Goal: Task Accomplishment & Management: Use online tool/utility

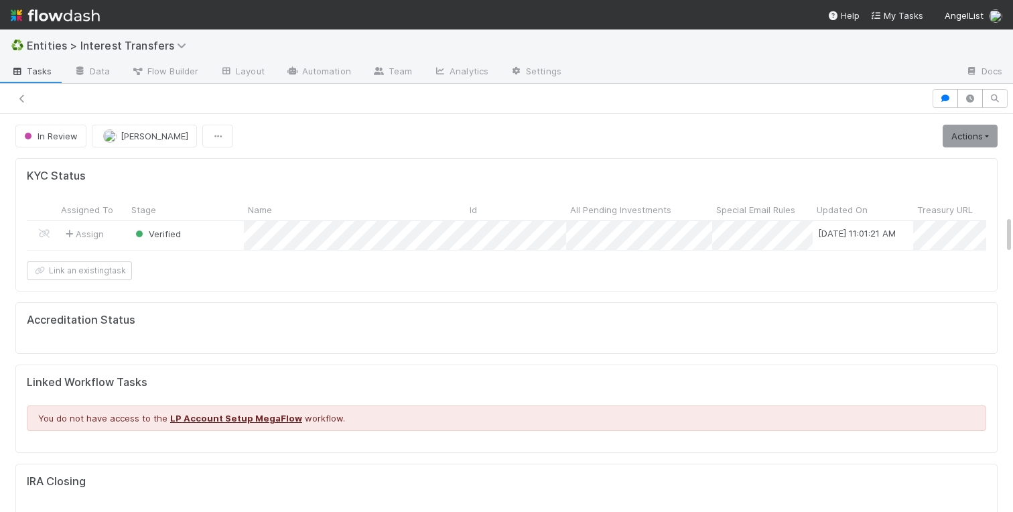
scroll to position [272, 470]
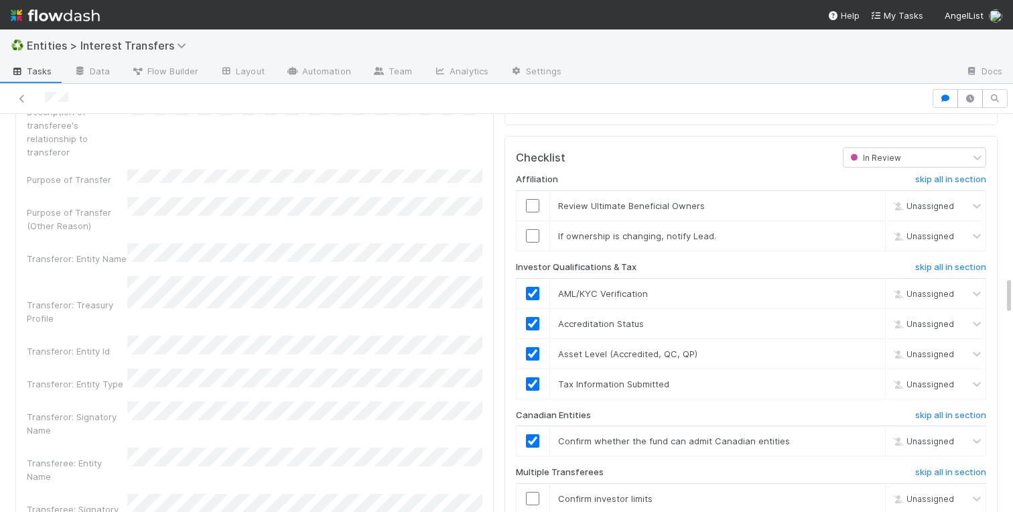
scroll to position [1627, 0]
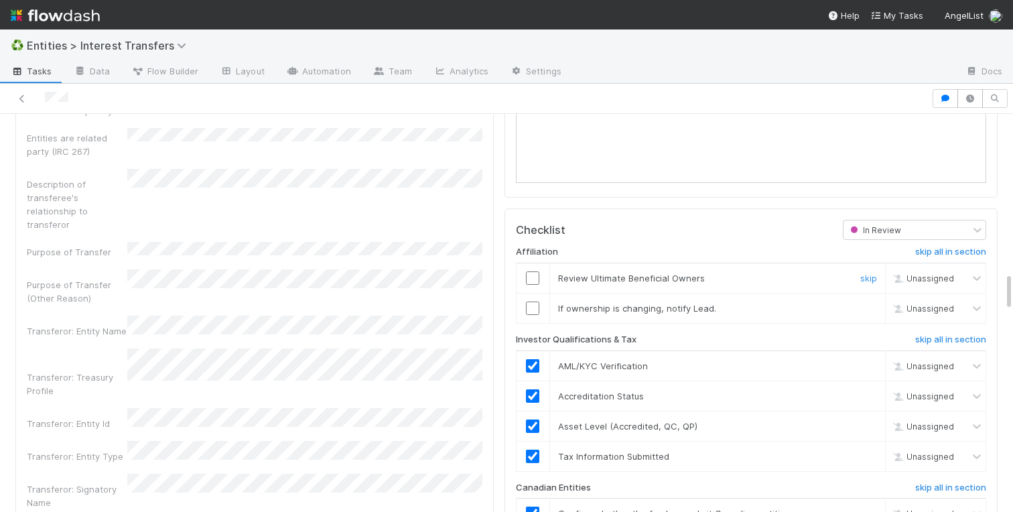
click at [537, 277] on input "checkbox" at bounding box center [532, 277] width 13 height 13
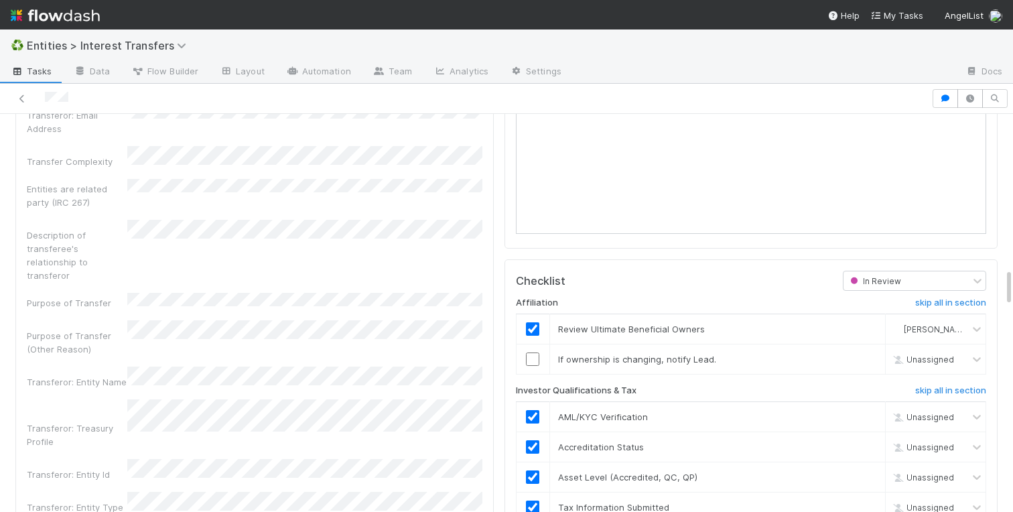
scroll to position [1559, 0]
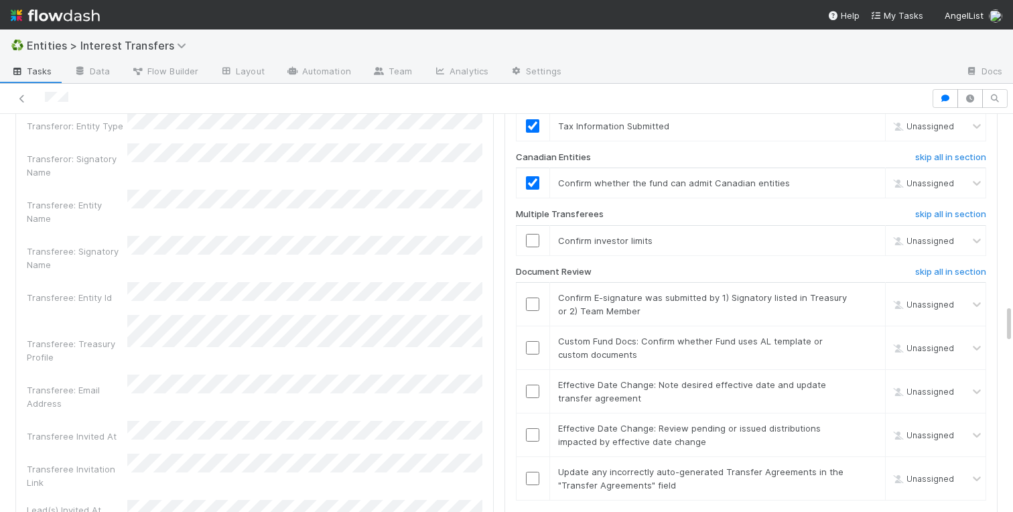
scroll to position [1956, 0]
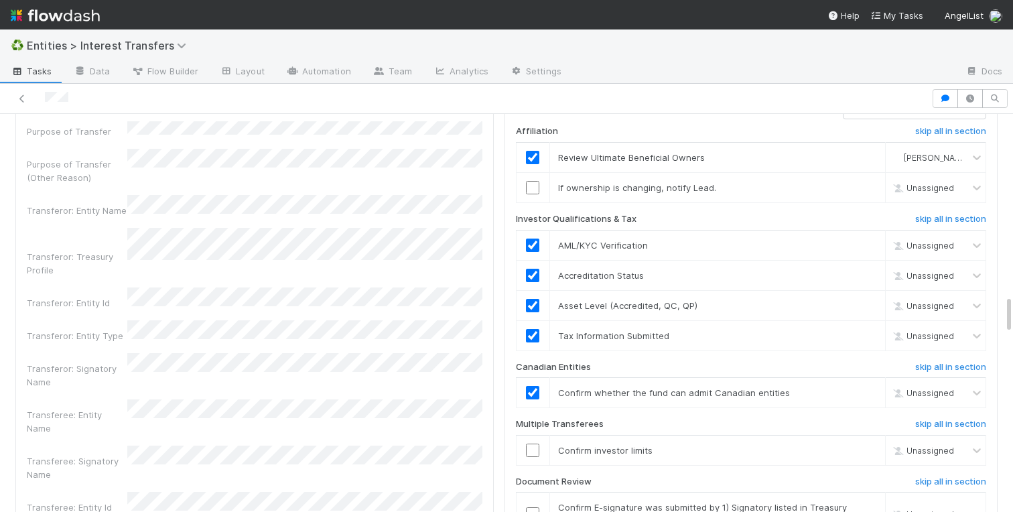
scroll to position [1697, 0]
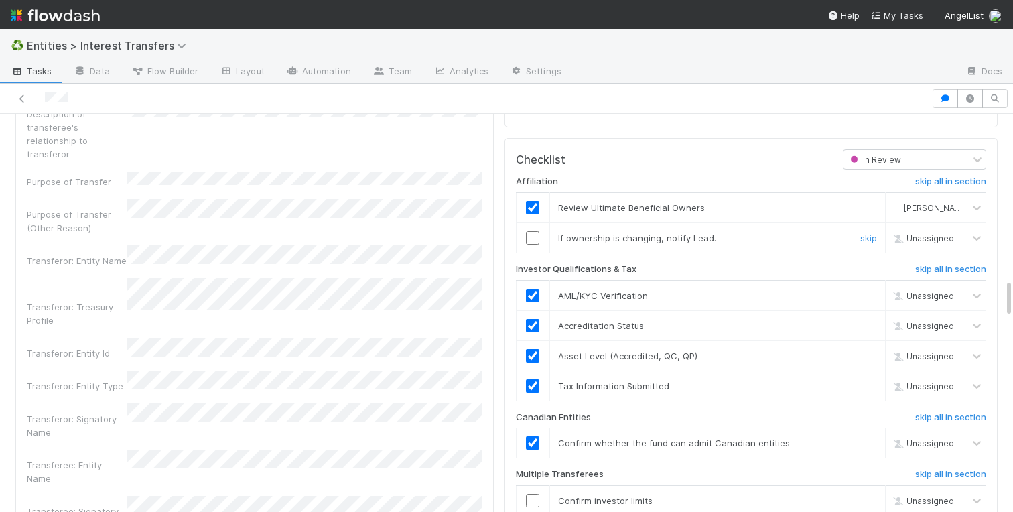
click at [529, 237] on input "checkbox" at bounding box center [532, 237] width 13 height 13
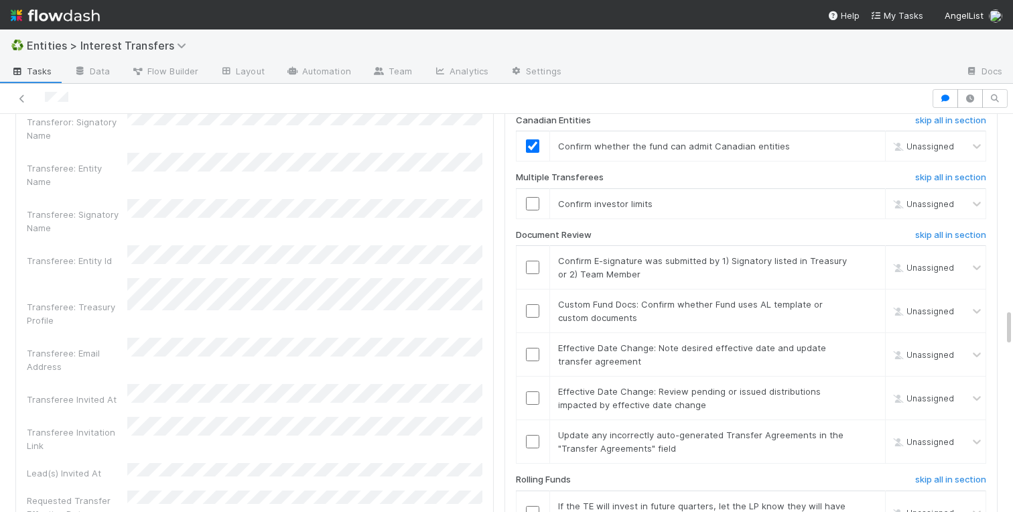
scroll to position [1996, 0]
click at [872, 204] on link "skip" at bounding box center [869, 201] width 17 height 11
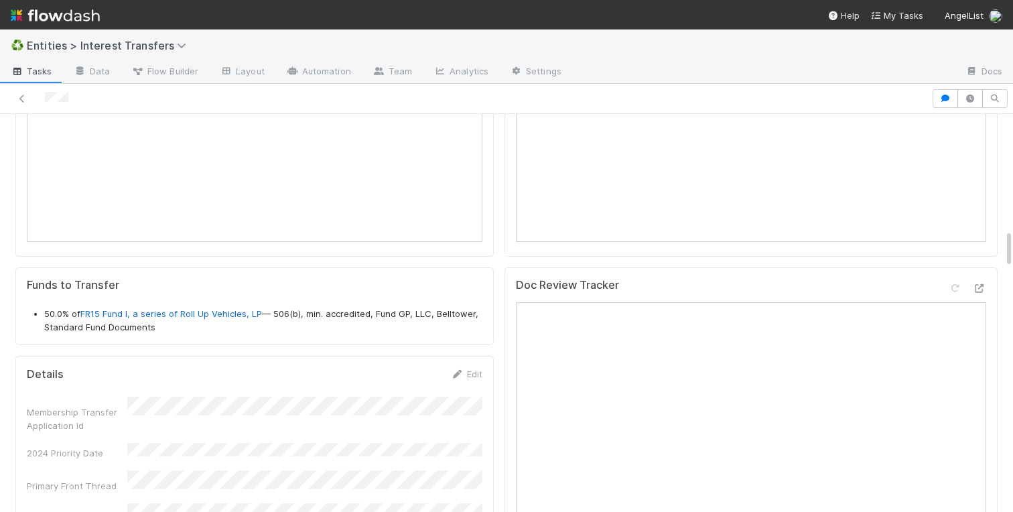
scroll to position [1303, 0]
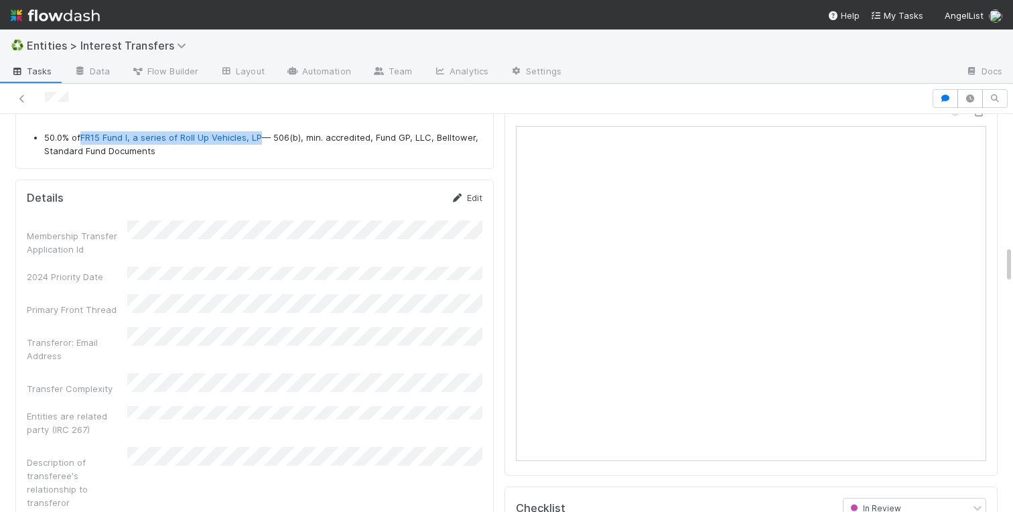
click at [466, 194] on link "Edit" at bounding box center [466, 197] width 31 height 11
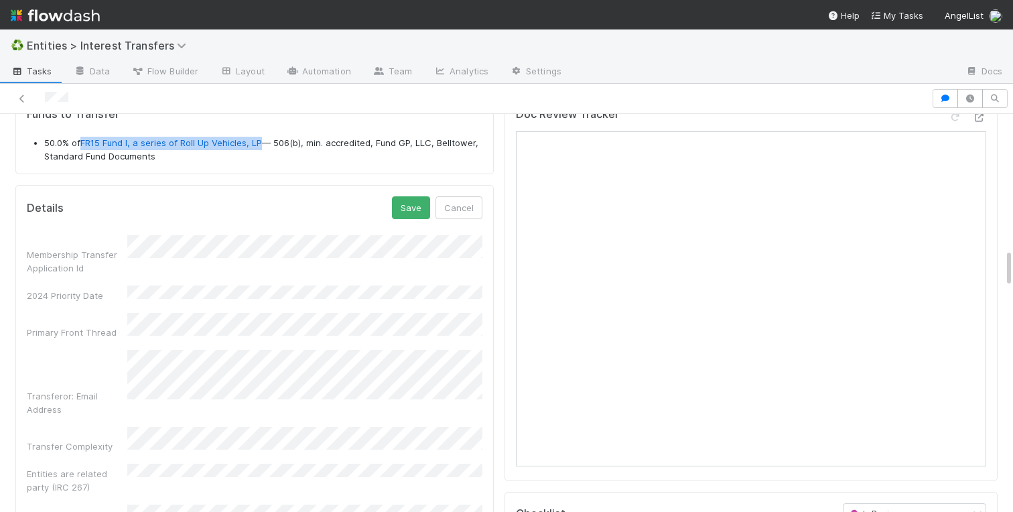
scroll to position [1281, 0]
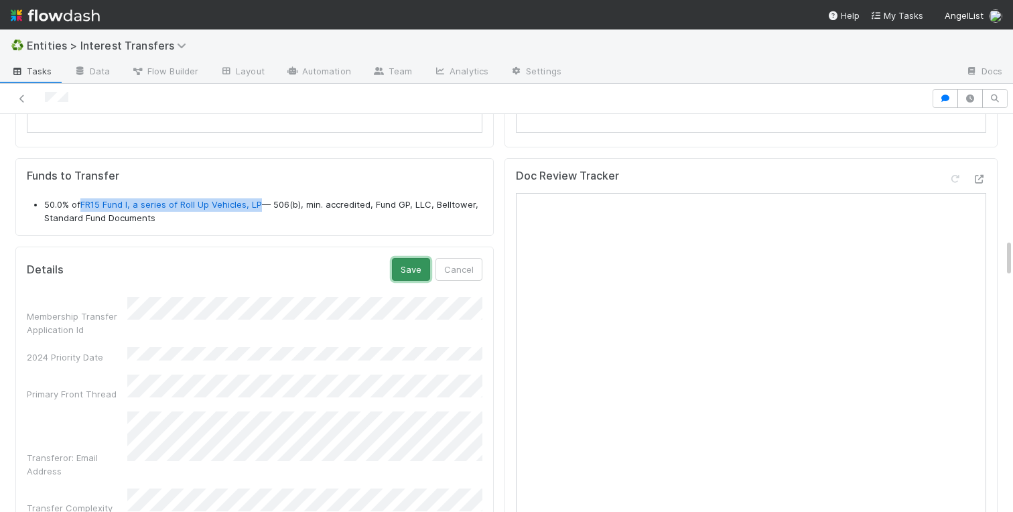
click at [416, 277] on button "Save" at bounding box center [411, 269] width 38 height 23
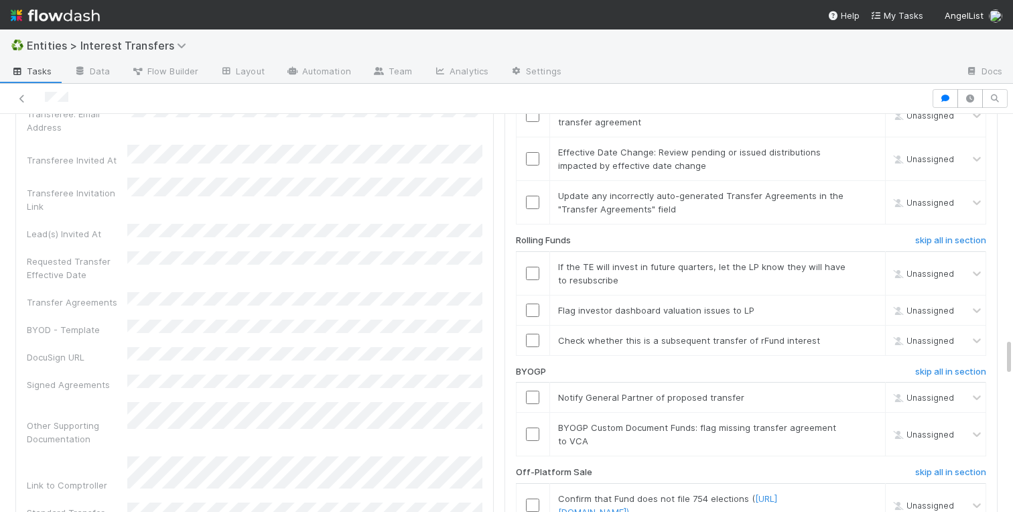
scroll to position [2219, 0]
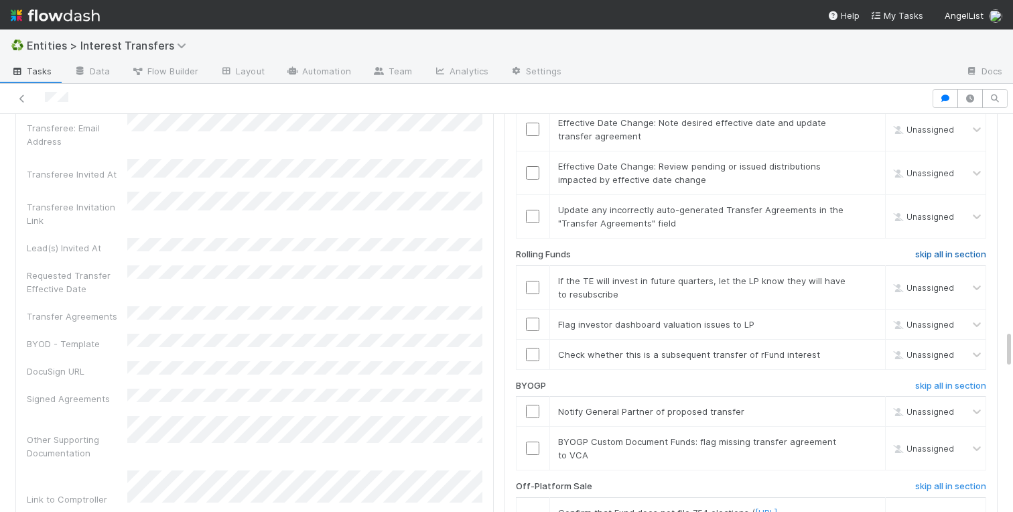
click at [935, 251] on h6 "skip all in section" at bounding box center [950, 254] width 71 height 11
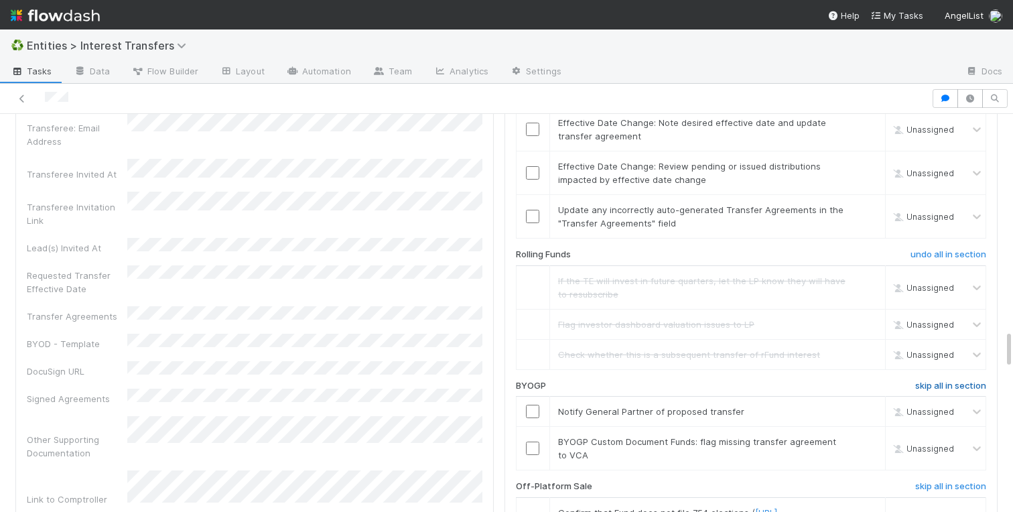
click at [932, 382] on h6 "skip all in section" at bounding box center [950, 386] width 71 height 11
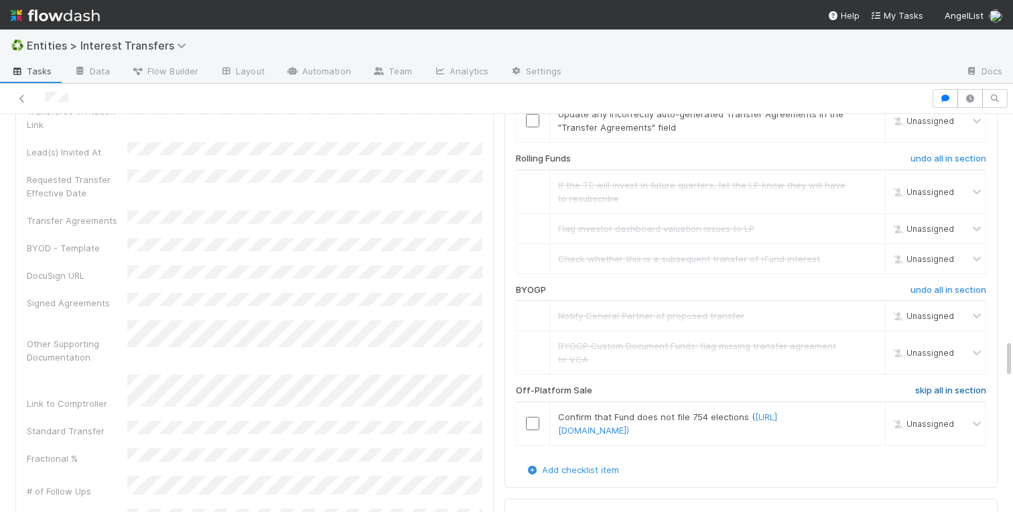
click at [936, 391] on h6 "skip all in section" at bounding box center [950, 390] width 71 height 11
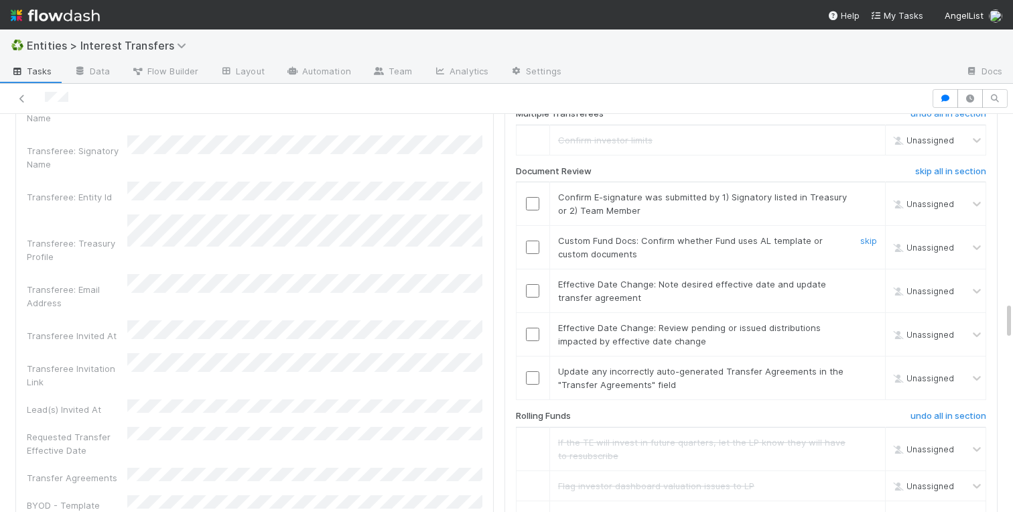
scroll to position [2102, 0]
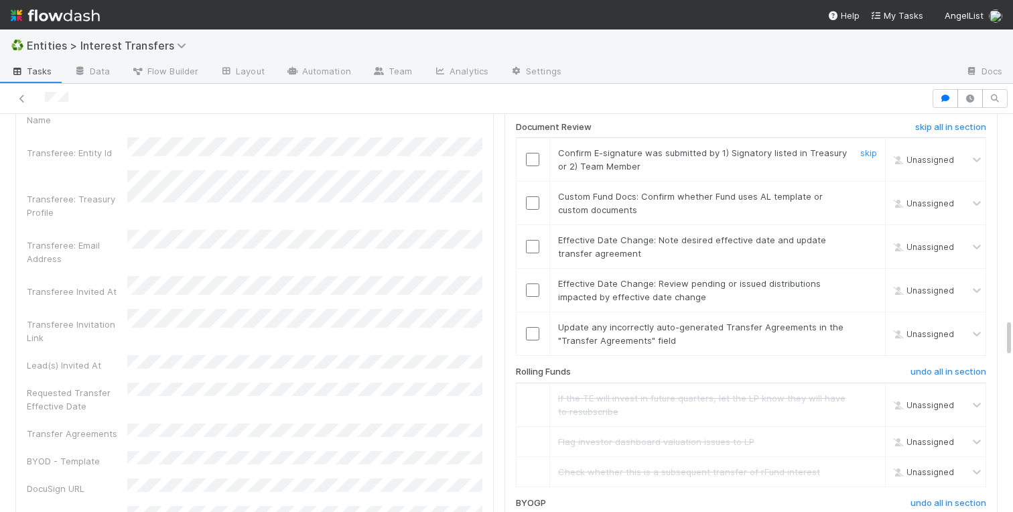
click at [531, 162] on input "checkbox" at bounding box center [532, 159] width 13 height 13
click at [866, 198] on link "skip" at bounding box center [869, 196] width 17 height 11
click at [865, 243] on link "skip" at bounding box center [869, 240] width 17 height 11
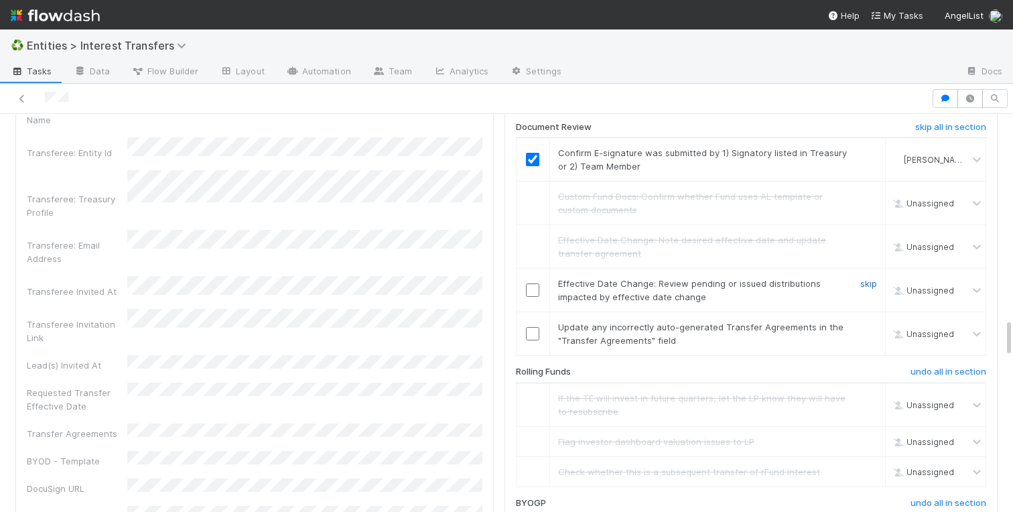
click at [865, 284] on link "skip" at bounding box center [869, 283] width 17 height 11
click at [865, 327] on link "skip" at bounding box center [869, 327] width 17 height 11
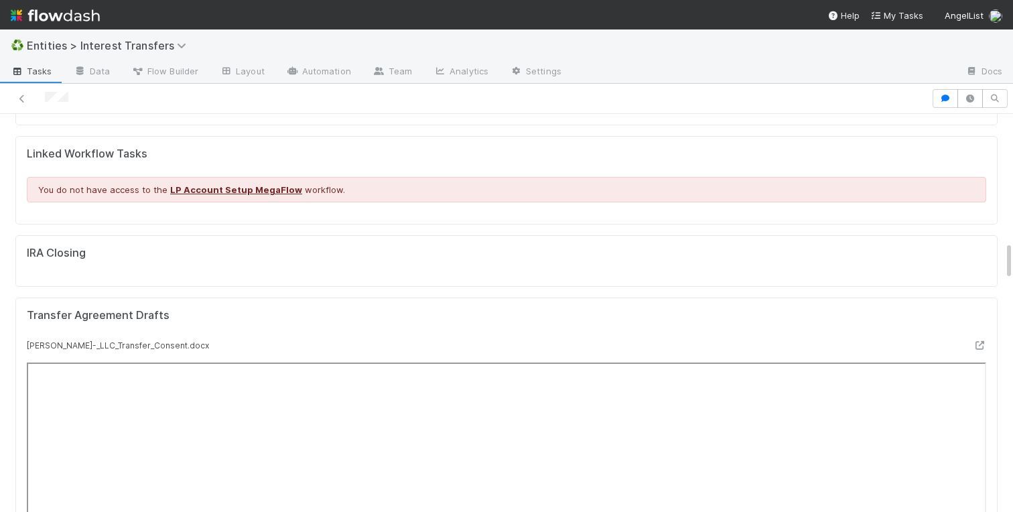
scroll to position [0, 0]
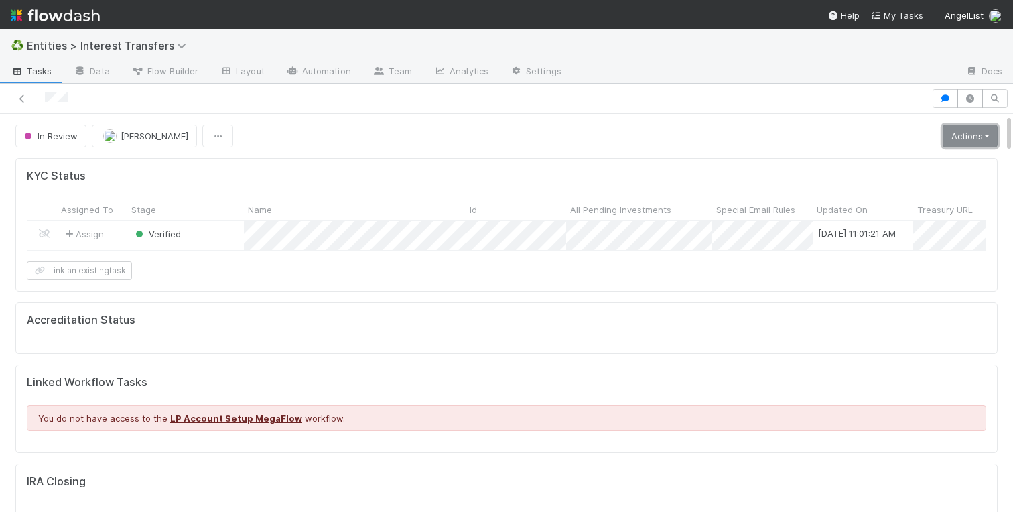
click at [952, 128] on link "Actions" at bounding box center [970, 136] width 55 height 23
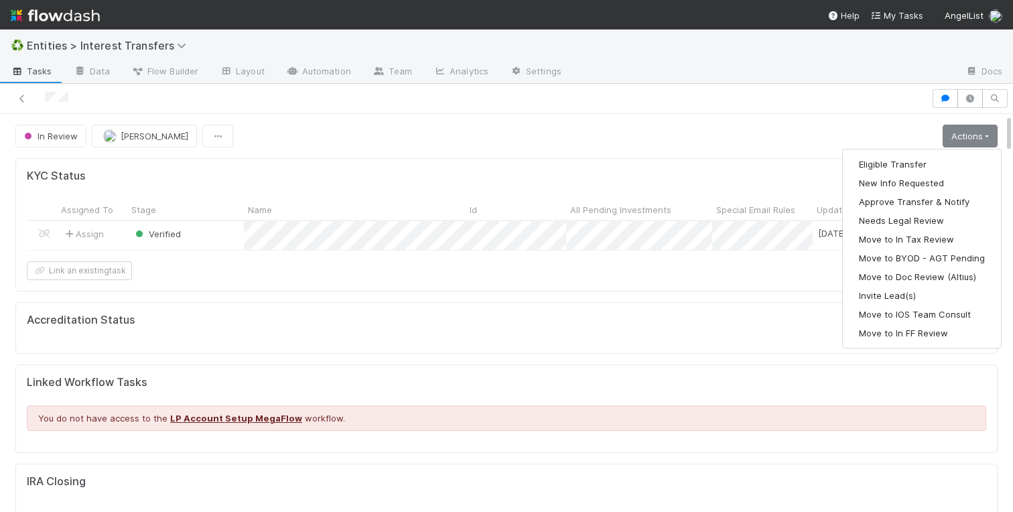
click at [818, 125] on div "In Review [PERSON_NAME] Actions Eligible Transfer New Info Requested Approve Tr…" at bounding box center [506, 136] width 982 height 23
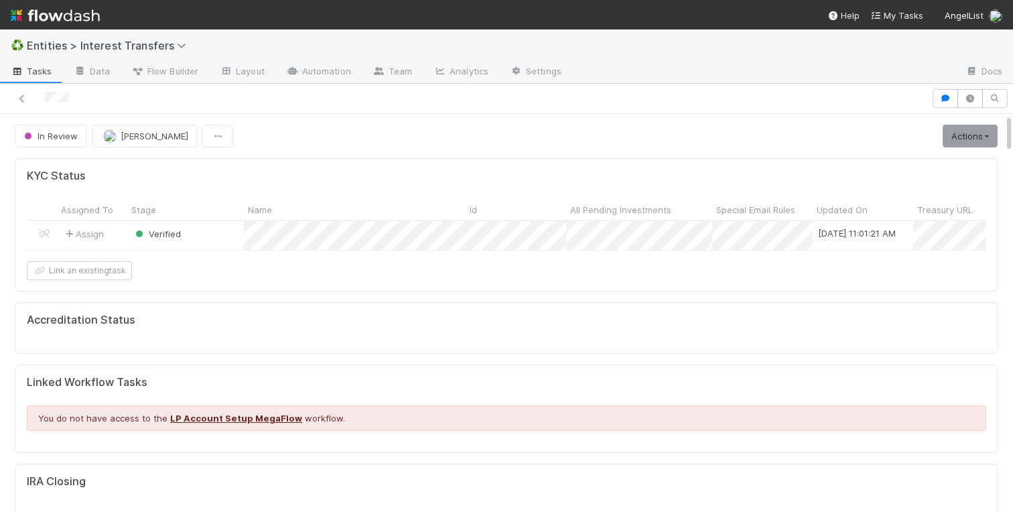
click at [801, 129] on div "In Review [PERSON_NAME] Actions Eligible Transfer New Info Requested Approve Tr…" at bounding box center [506, 136] width 982 height 23
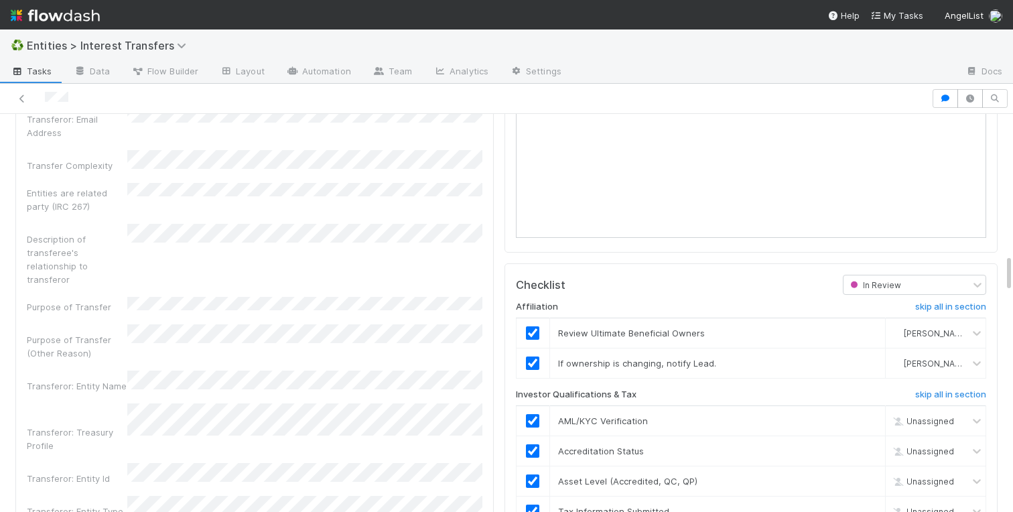
scroll to position [1625, 0]
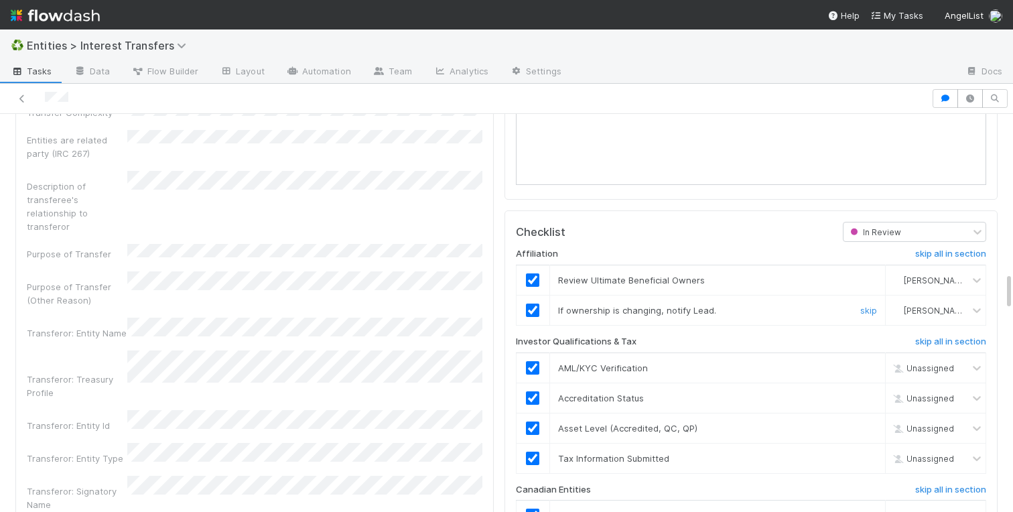
click at [864, 303] on td "If ownership is changing, notify Lead. skip" at bounding box center [718, 310] width 336 height 30
click at [865, 308] on link "skip" at bounding box center [869, 310] width 17 height 11
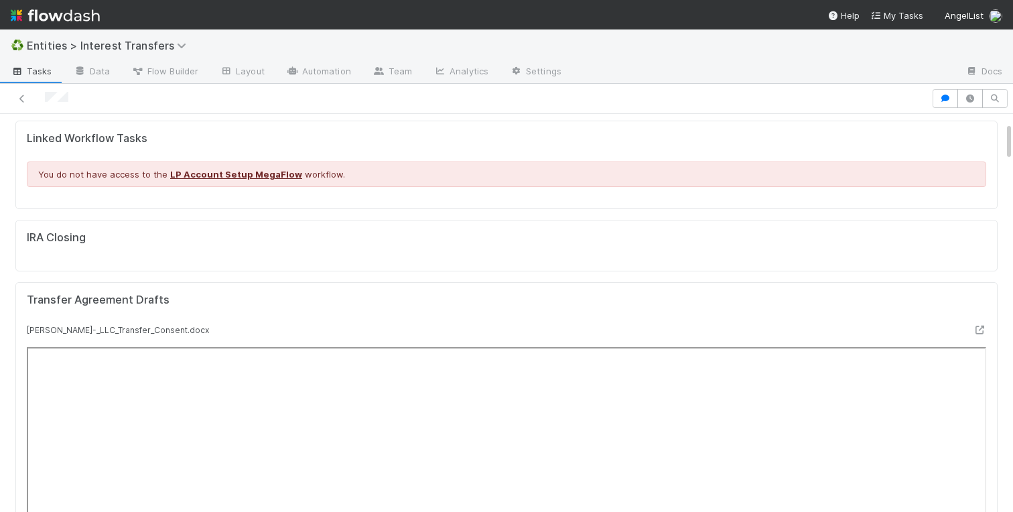
scroll to position [0, 0]
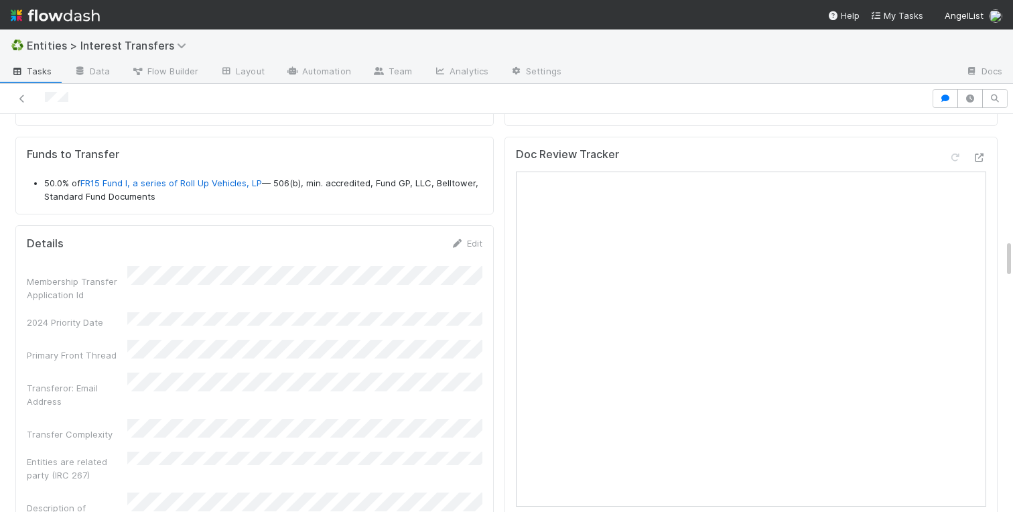
scroll to position [1300, 0]
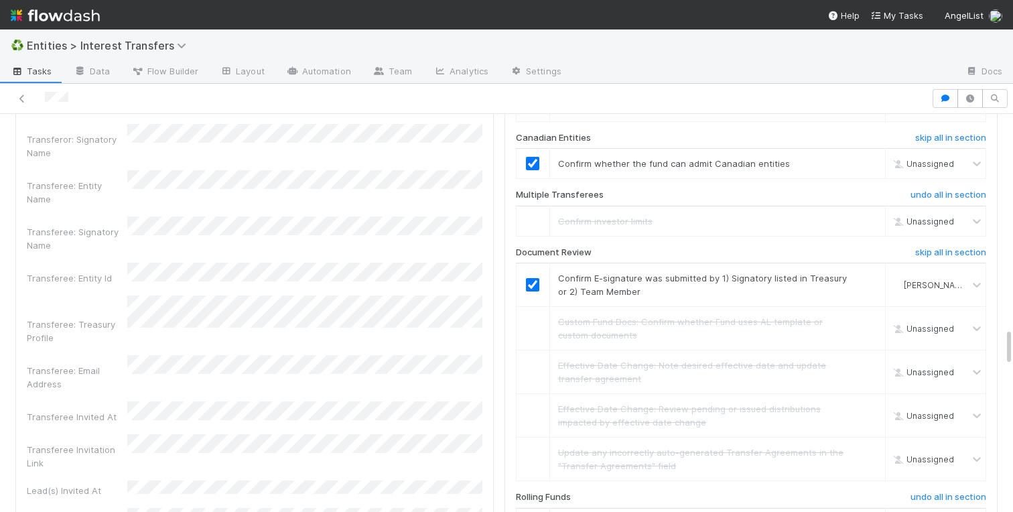
scroll to position [2196, 0]
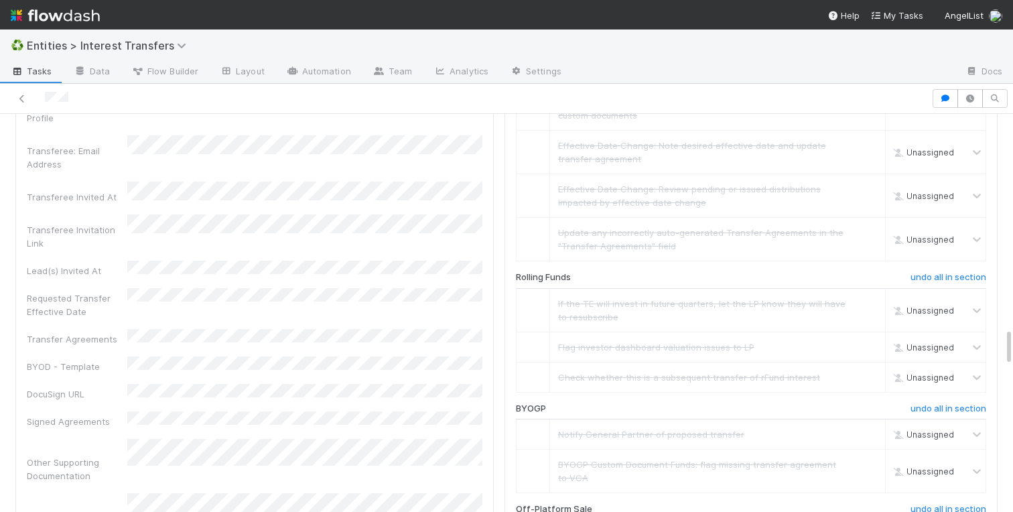
click at [505, 181] on div "Checklist In Review Affiliation skip all in section Review Ultimate Beneficial …" at bounding box center [751, 123] width 493 height 968
click at [500, 155] on div "Transferee Doc Review Tracker Checklist In Review Affiliation skip all in secti…" at bounding box center [751, 426] width 504 height 3169
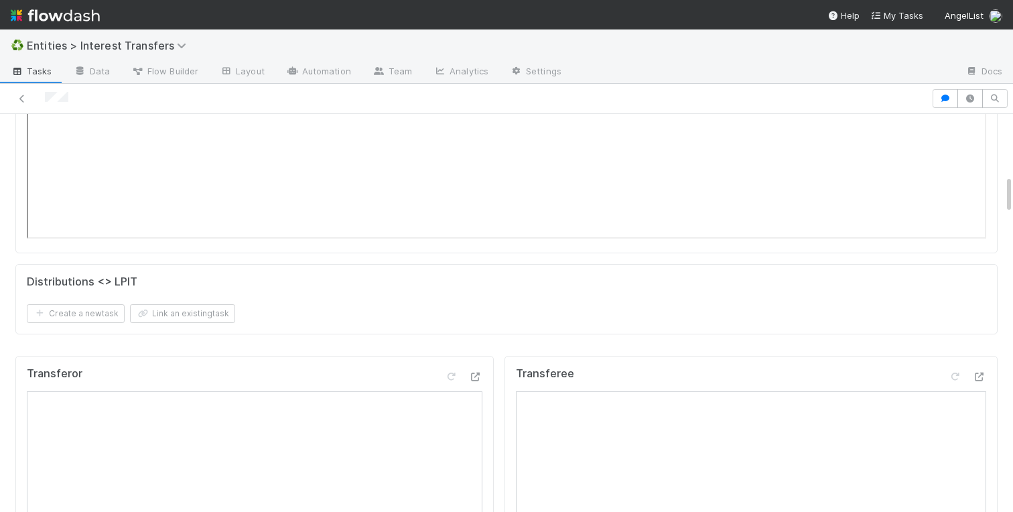
scroll to position [0, 0]
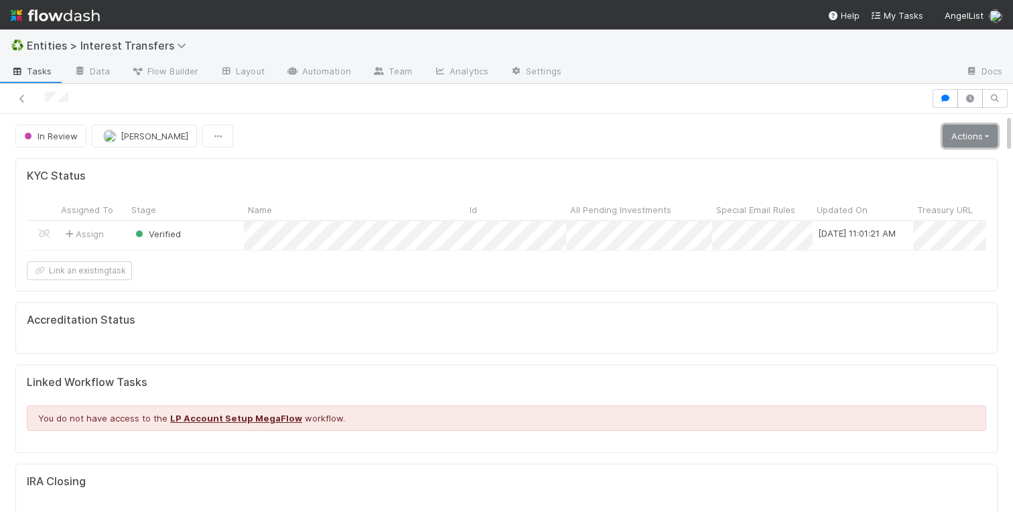
click at [977, 144] on link "Actions" at bounding box center [970, 136] width 55 height 23
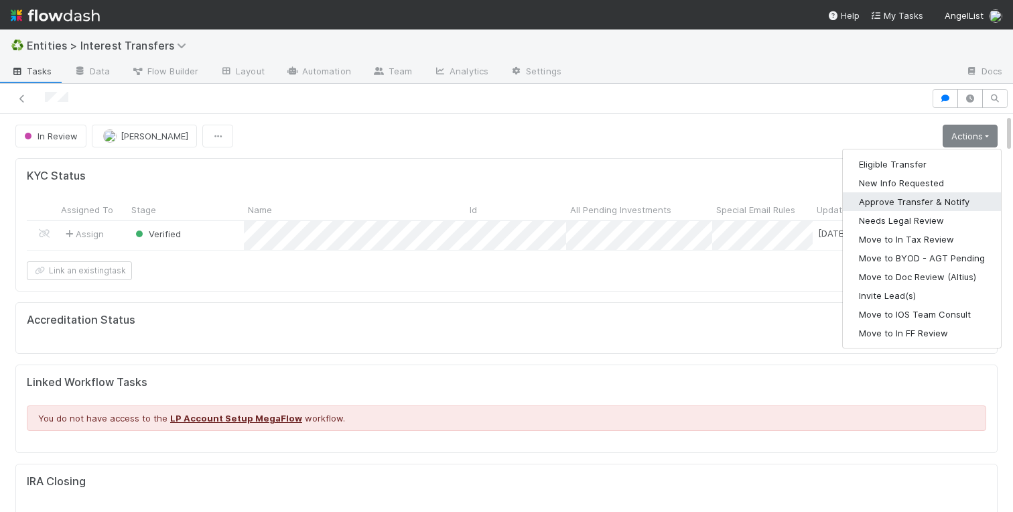
click at [927, 200] on button "Approve Transfer & Notify" at bounding box center [922, 201] width 158 height 19
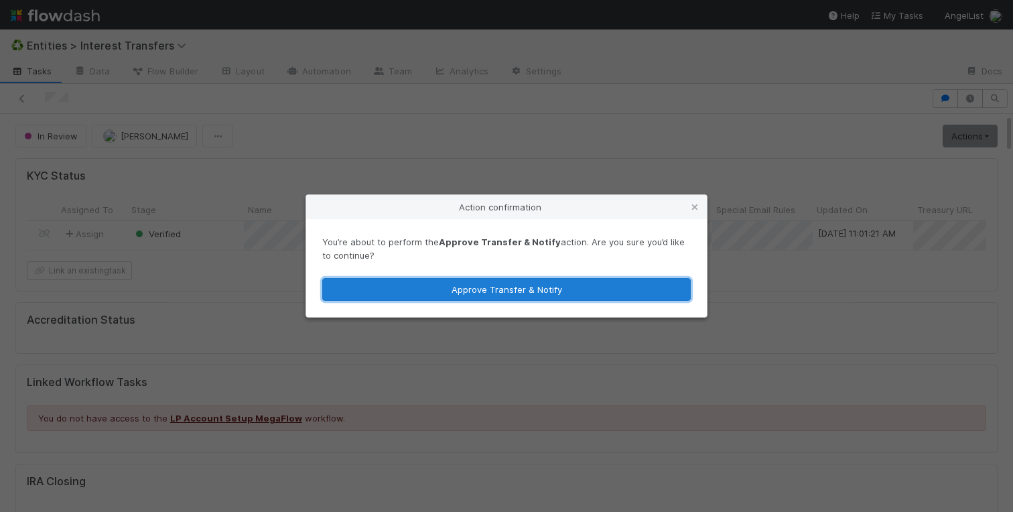
click at [462, 295] on button "Approve Transfer & Notify" at bounding box center [506, 289] width 369 height 23
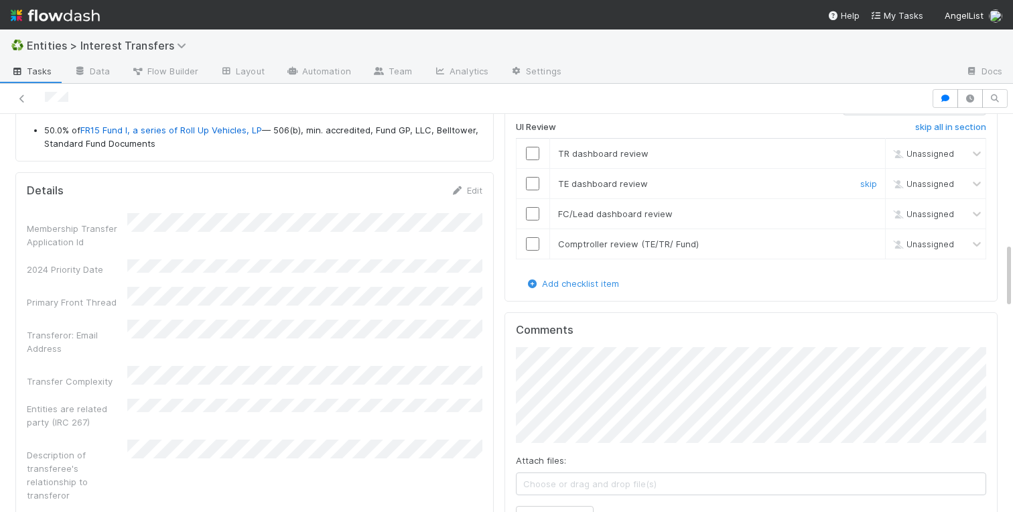
scroll to position [786, 0]
click at [535, 153] on input "checkbox" at bounding box center [532, 153] width 13 height 13
click at [535, 180] on input "checkbox" at bounding box center [532, 184] width 13 height 13
click at [531, 219] on input "checkbox" at bounding box center [532, 214] width 13 height 13
checkbox input "true"
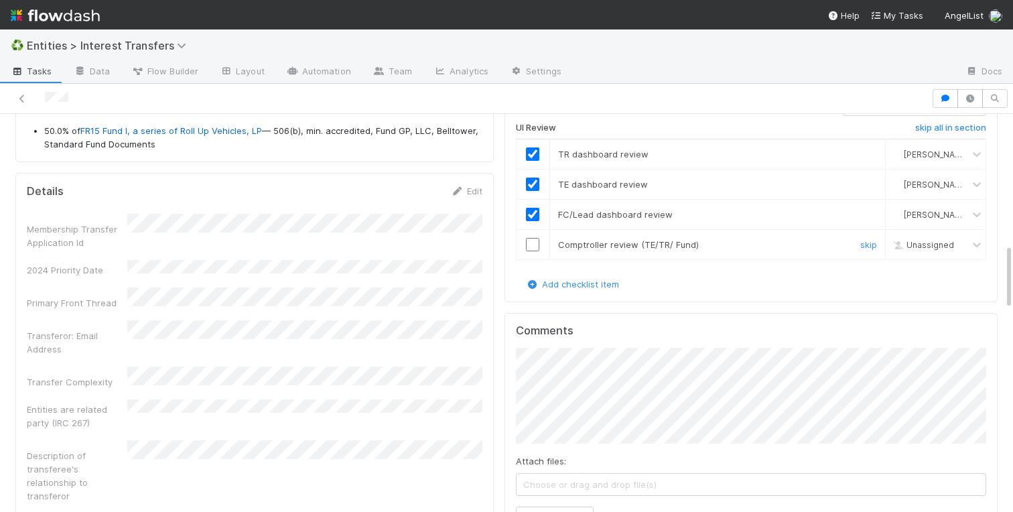
click at [531, 246] on input "checkbox" at bounding box center [532, 244] width 13 height 13
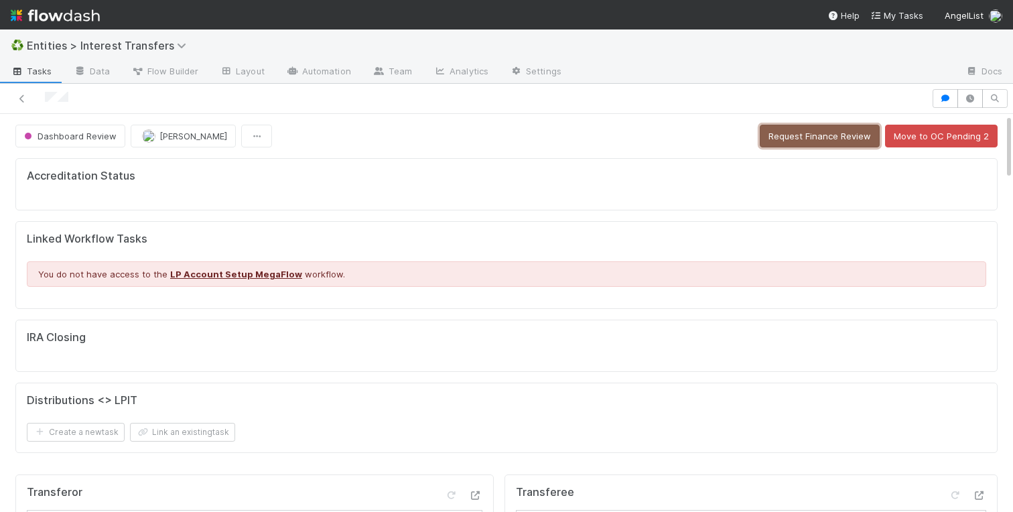
click at [816, 134] on button "Request Finance Review" at bounding box center [820, 136] width 120 height 23
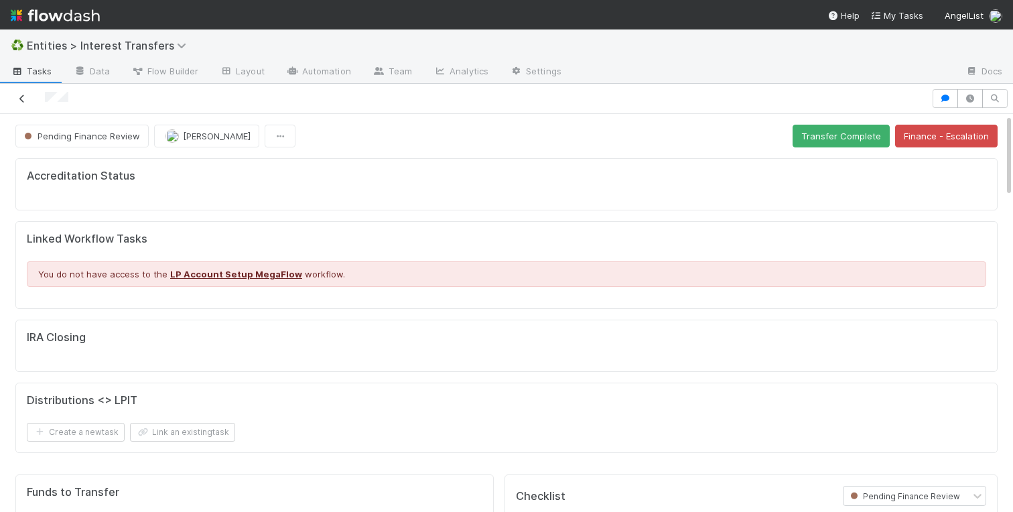
click at [25, 102] on icon at bounding box center [21, 98] width 13 height 9
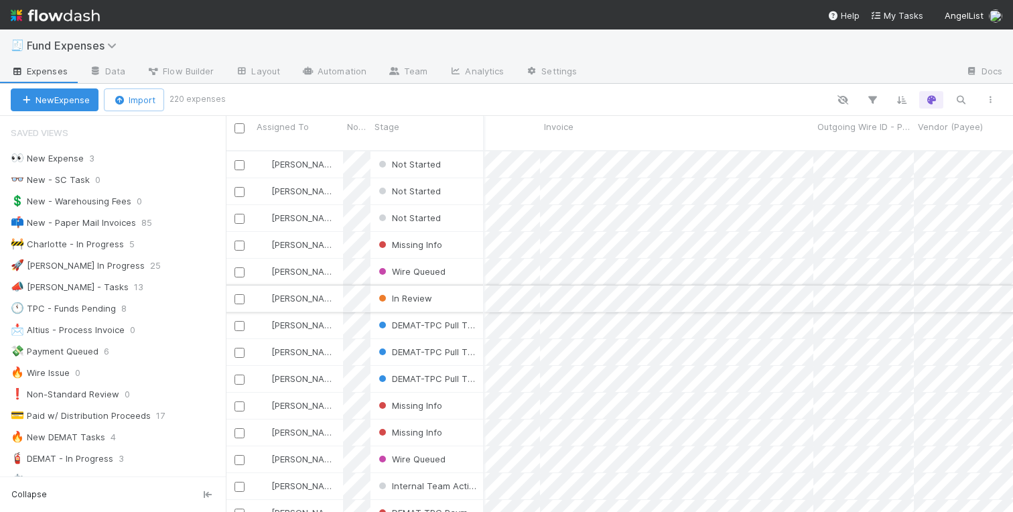
scroll to position [0, 1804]
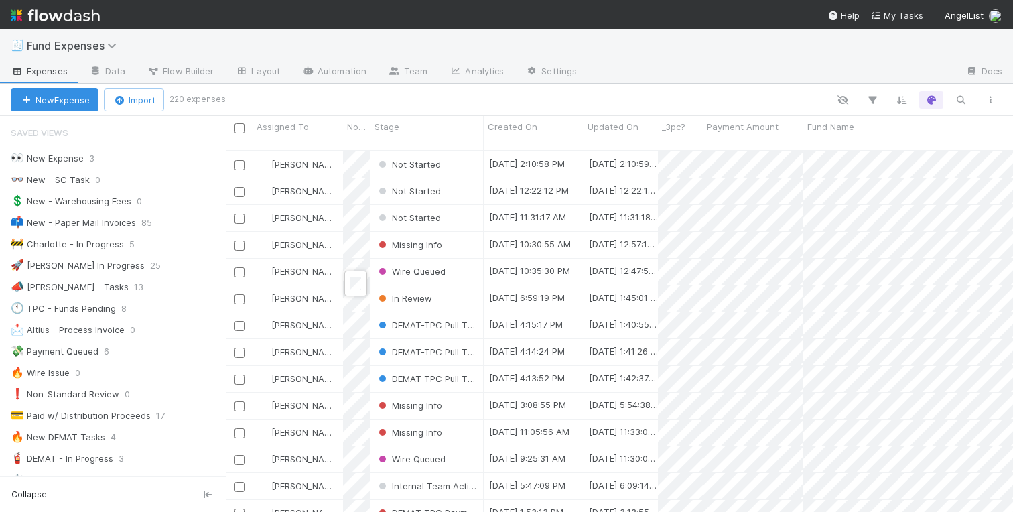
click at [453, 289] on div at bounding box center [506, 256] width 1013 height 512
click at [456, 288] on div "In Review" at bounding box center [427, 298] width 113 height 26
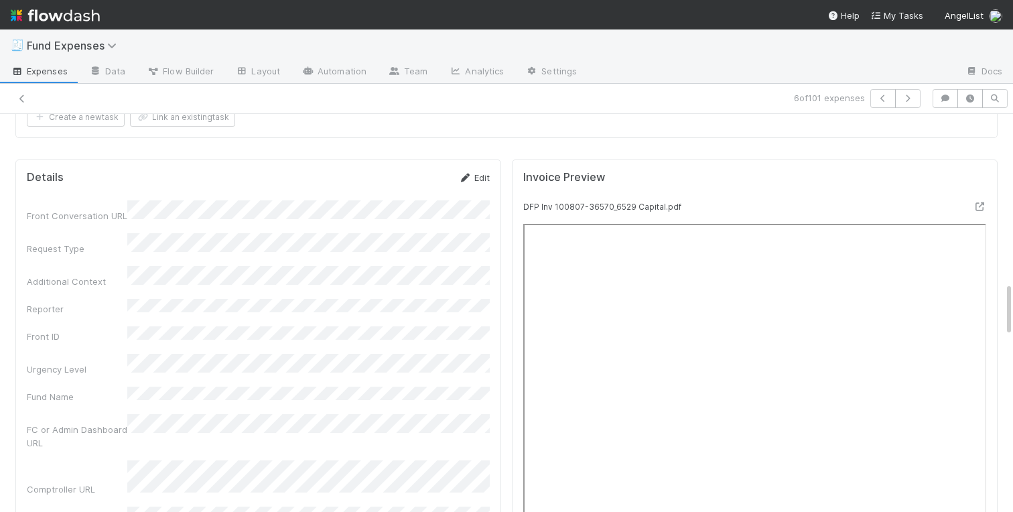
click at [474, 178] on link "Edit" at bounding box center [473, 177] width 31 height 11
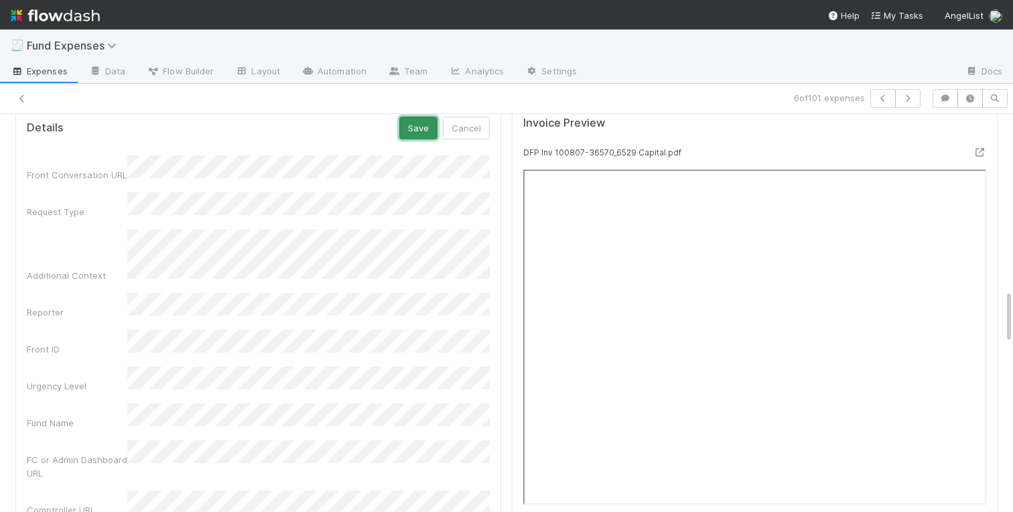
click at [416, 131] on button "Save" at bounding box center [418, 128] width 38 height 23
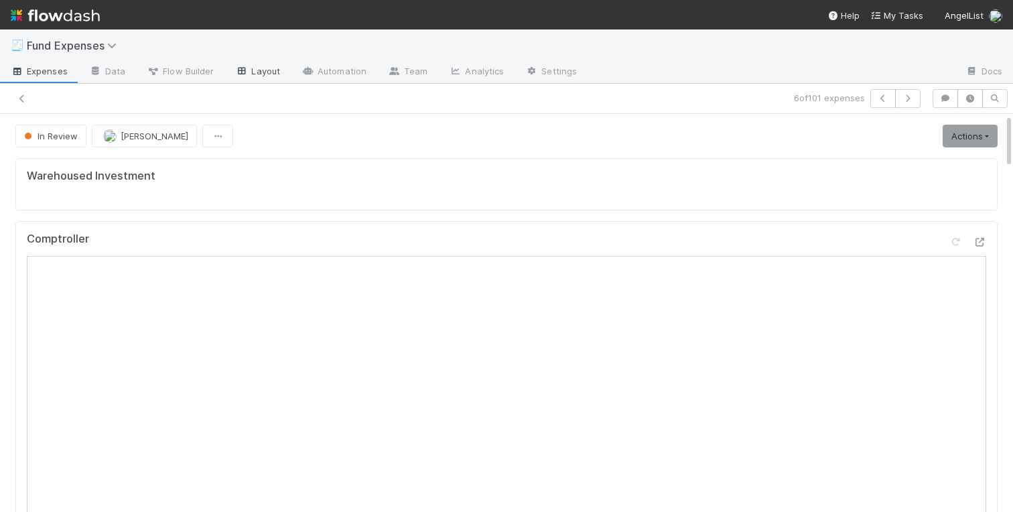
click at [260, 78] on link "Layout" at bounding box center [258, 72] width 66 height 21
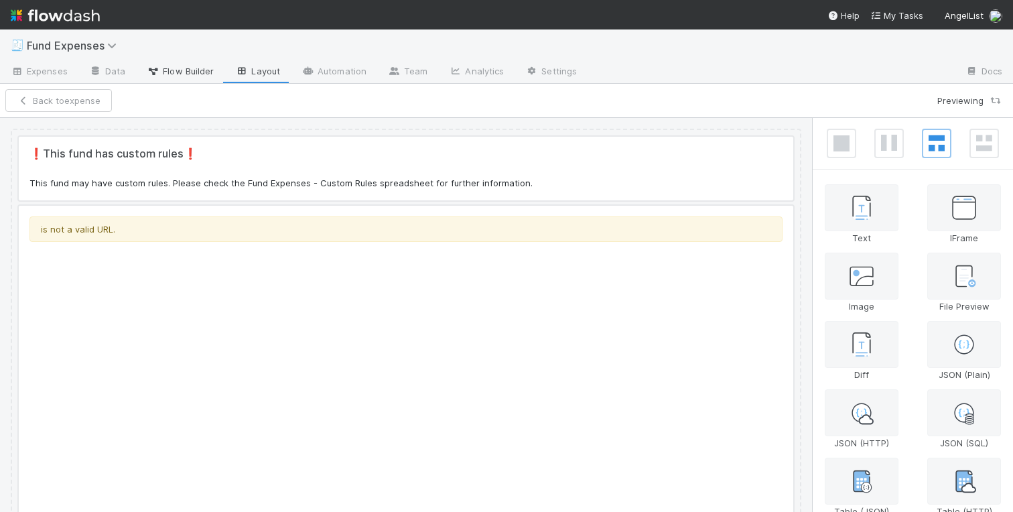
click at [193, 73] on span "Flow Builder" at bounding box center [180, 70] width 67 height 13
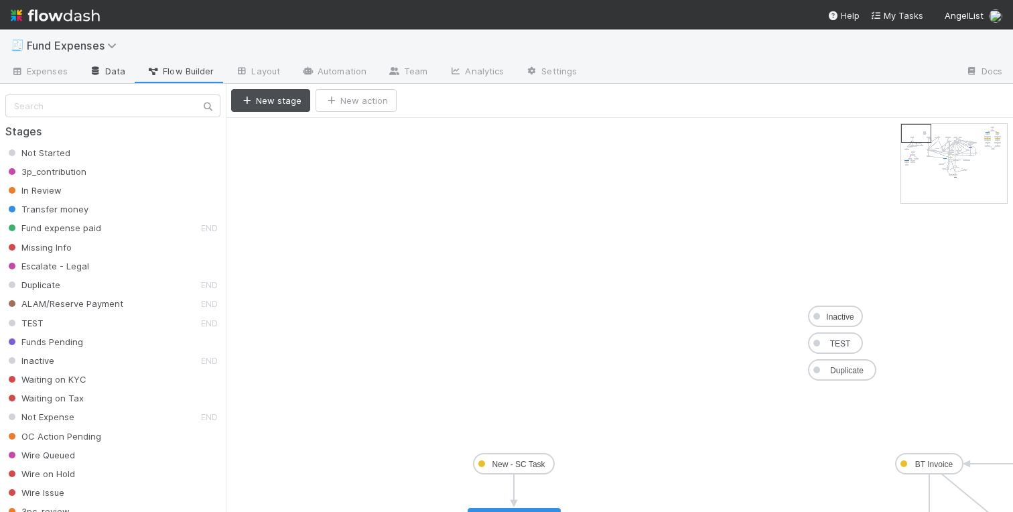
click at [105, 75] on link "Data" at bounding box center [107, 72] width 58 height 21
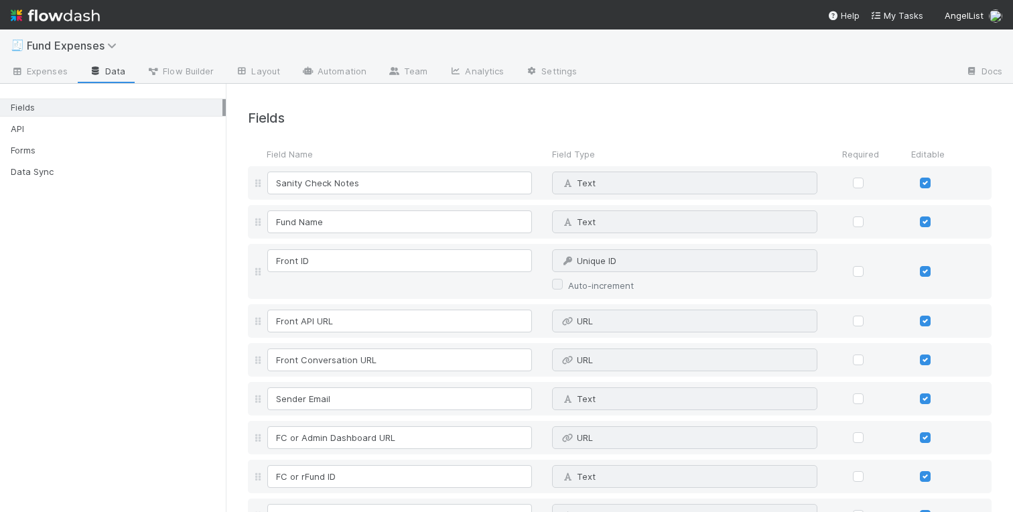
click at [66, 160] on div "Fields API Forms Data Sync" at bounding box center [113, 135] width 226 height 97
click at [66, 150] on div "Forms" at bounding box center [117, 150] width 212 height 17
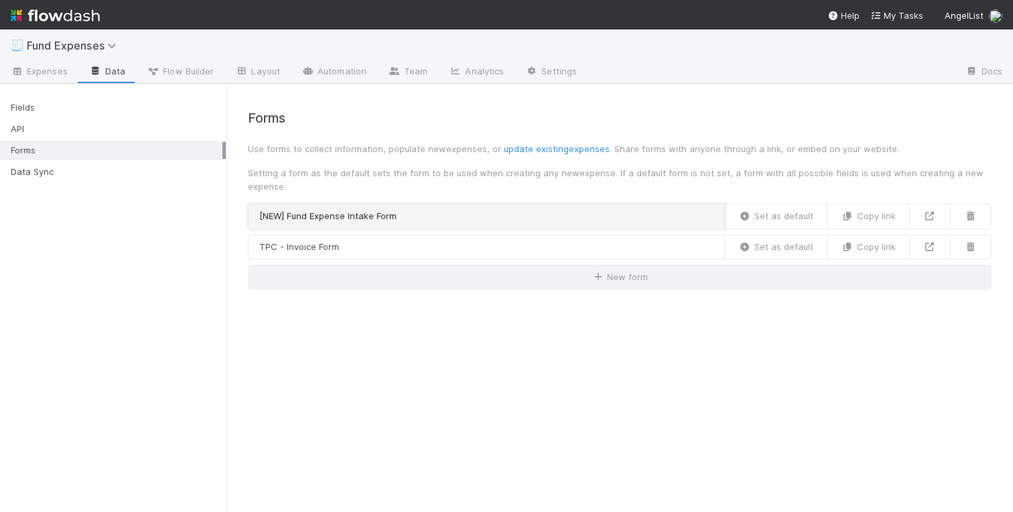
click at [436, 222] on link "[NEW] Fund Expense Intake Form" at bounding box center [486, 216] width 477 height 25
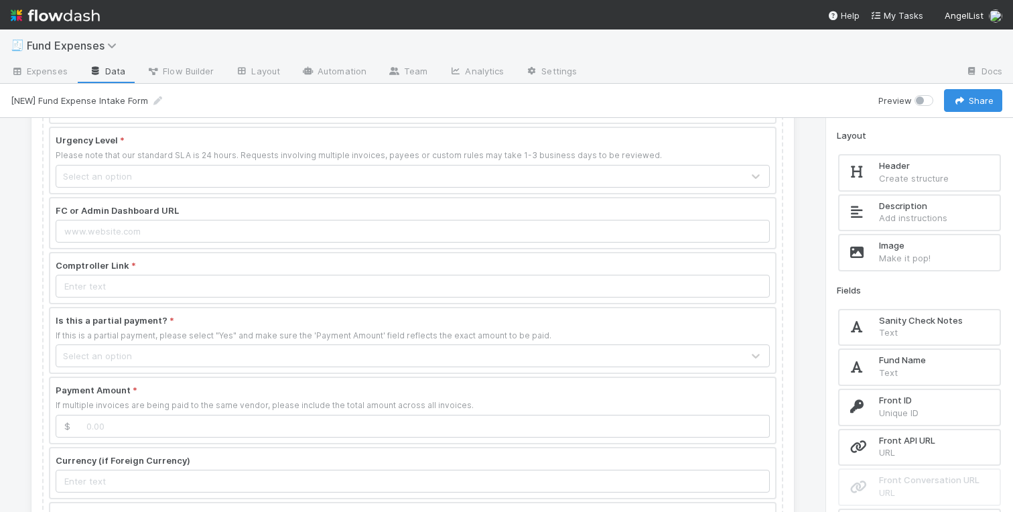
click at [637, 214] on div at bounding box center [412, 223] width 725 height 50
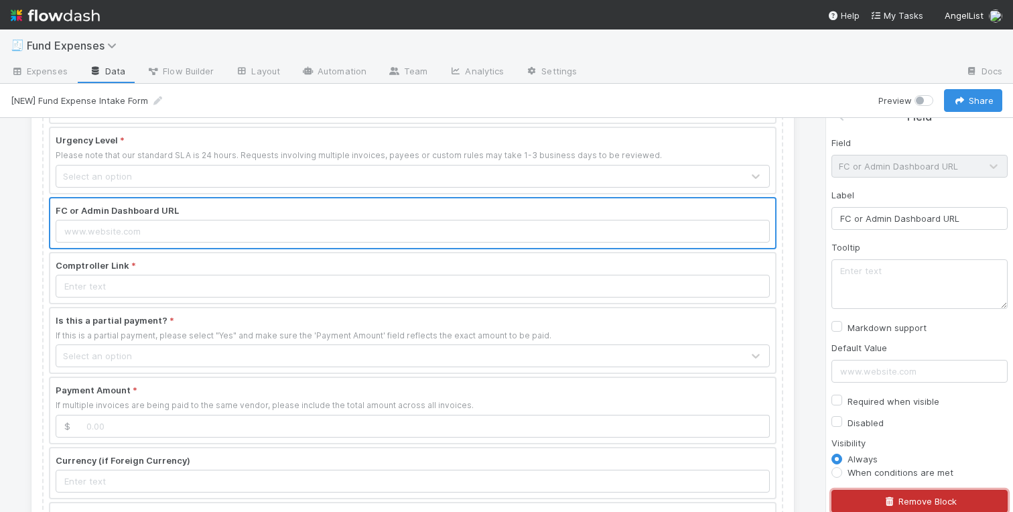
click at [917, 499] on button "Remove Block" at bounding box center [920, 501] width 176 height 23
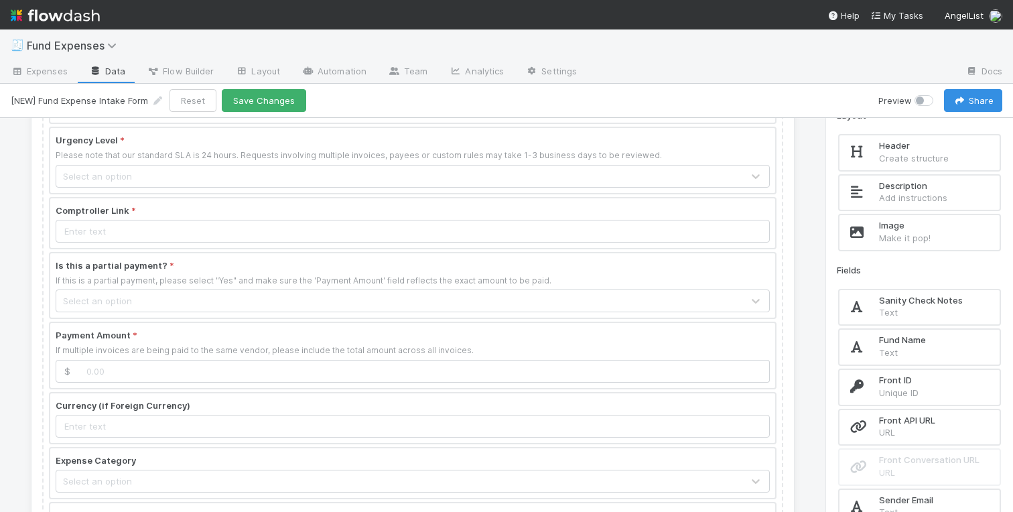
click at [812, 229] on div "Fund Expenses - New Request Please submit one form per fund and unique vendor. …" at bounding box center [413, 315] width 826 height 394
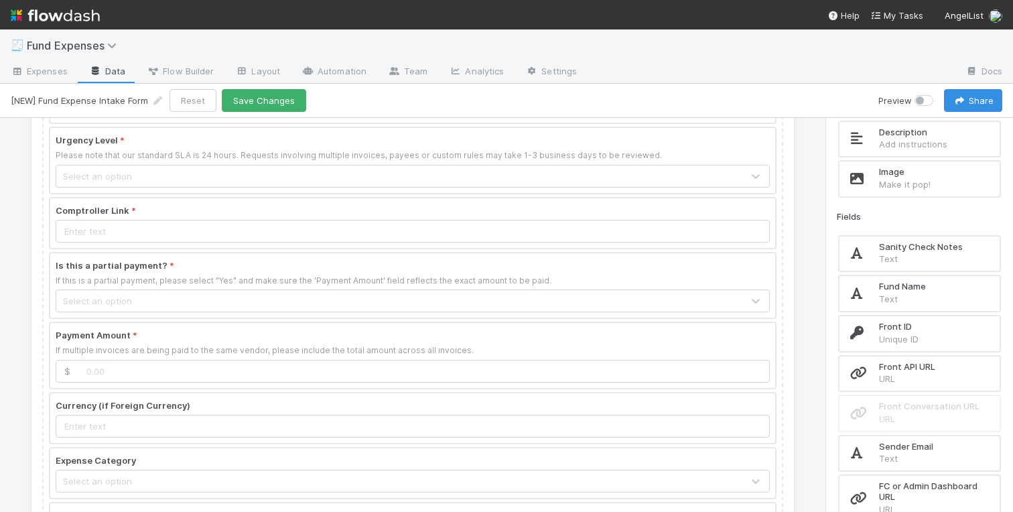
click at [881, 289] on h2 "Fund Name" at bounding box center [936, 286] width 115 height 11
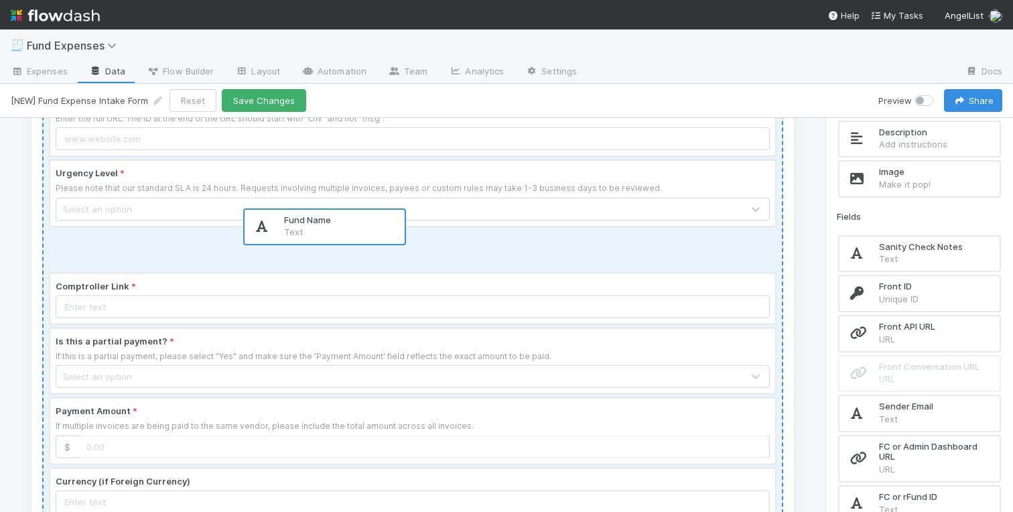
scroll to position [280, 0]
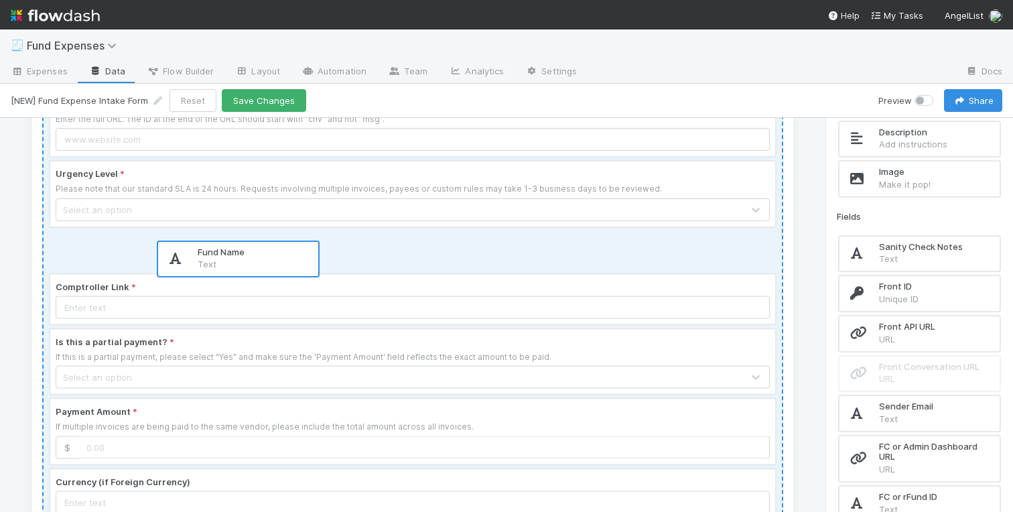
drag, startPoint x: 889, startPoint y: 293, endPoint x: 198, endPoint y: 259, distance: 692.4
click at [198, 259] on div "Fund Expenses - New Request Please submit one form per fund and unique vendor. …" at bounding box center [506, 315] width 1013 height 394
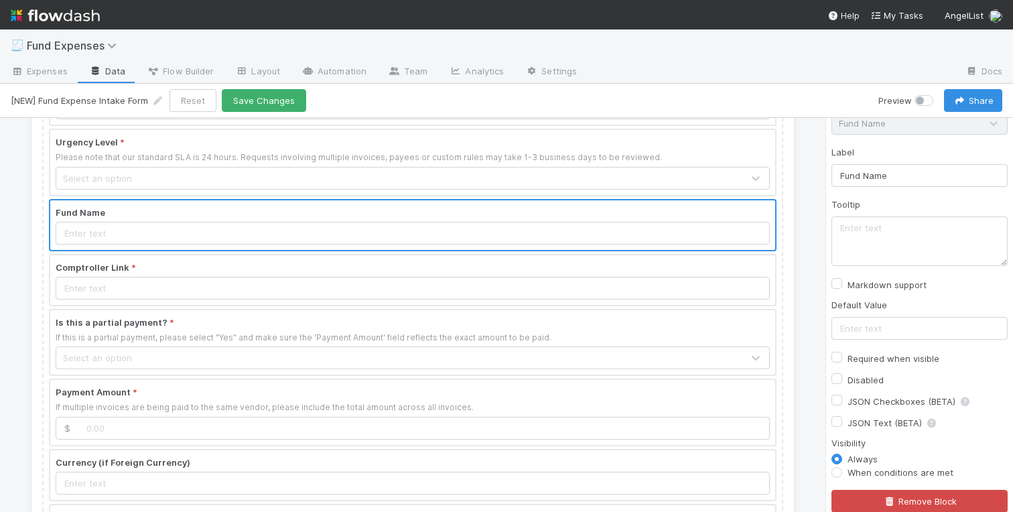
scroll to position [312, 0]
click at [856, 235] on textarea "To enrich screen reader interactions, please activate Accessibility in Grammarl…" at bounding box center [920, 241] width 176 height 50
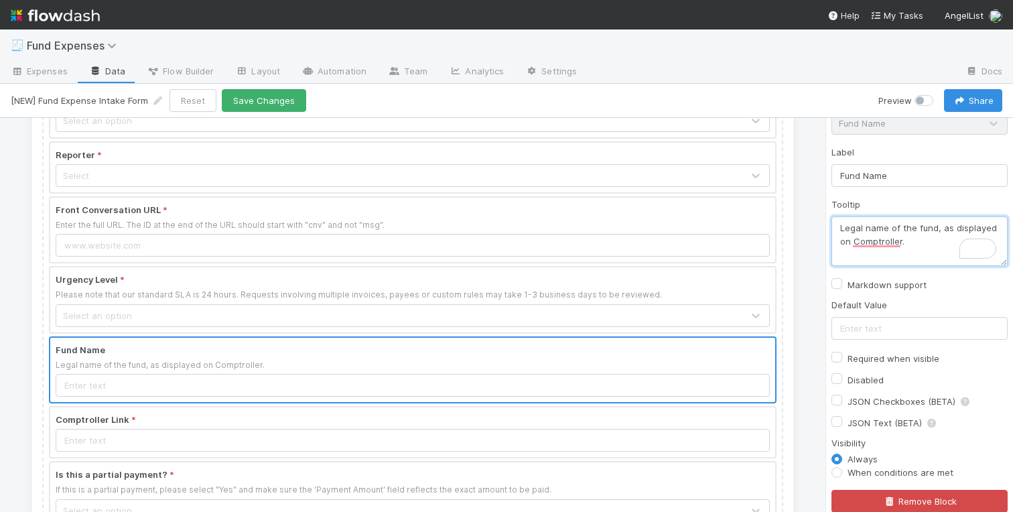
scroll to position [222, 0]
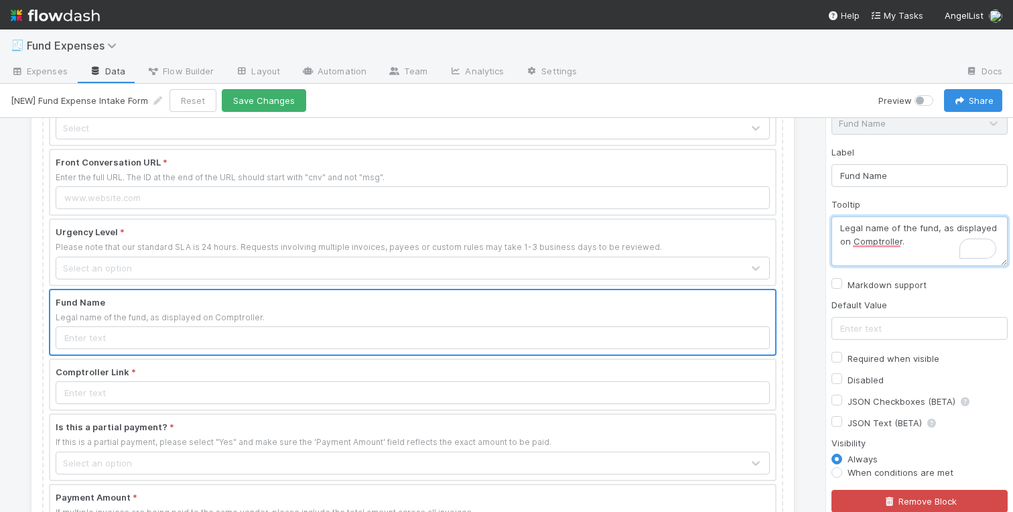
click at [845, 226] on textarea "Legal name of the fund, as displayed on Comptroller." at bounding box center [920, 241] width 176 height 50
type textarea "Enter the legal name of the fund, as displayed on Comptroller."
click at [848, 356] on label "Required when visible" at bounding box center [894, 359] width 92 height 16
click at [838, 356] on input "Required when visible" at bounding box center [837, 357] width 11 height 12
checkbox input "true"
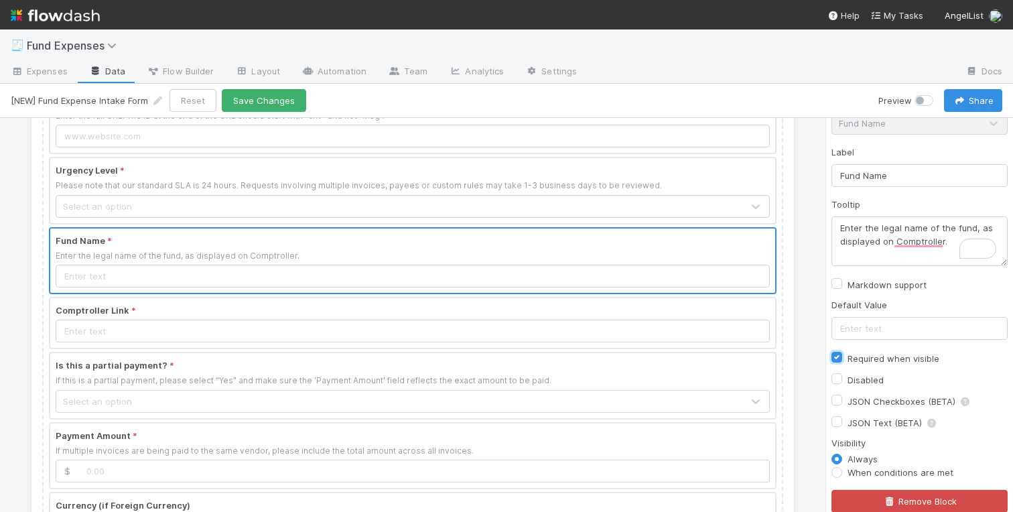
scroll to position [291, 0]
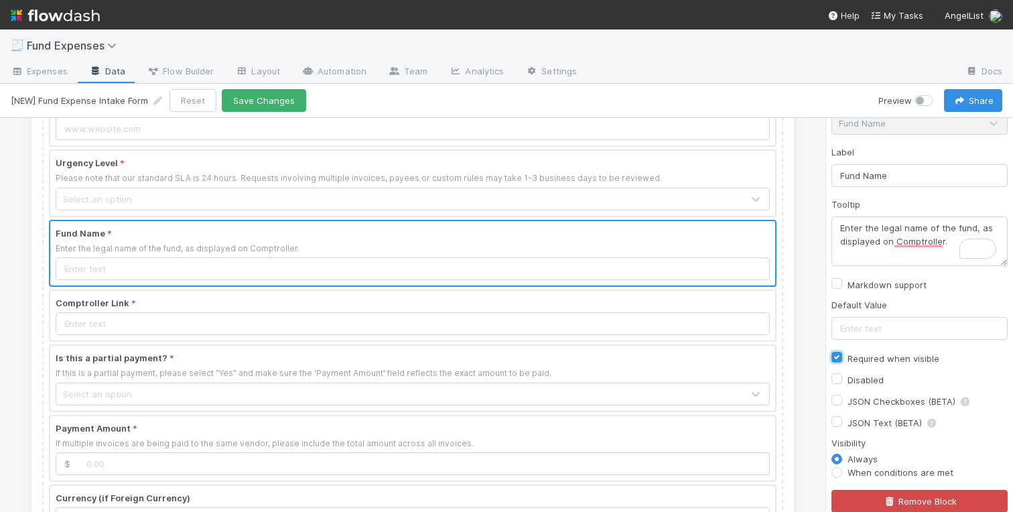
click at [711, 305] on div at bounding box center [412, 316] width 725 height 50
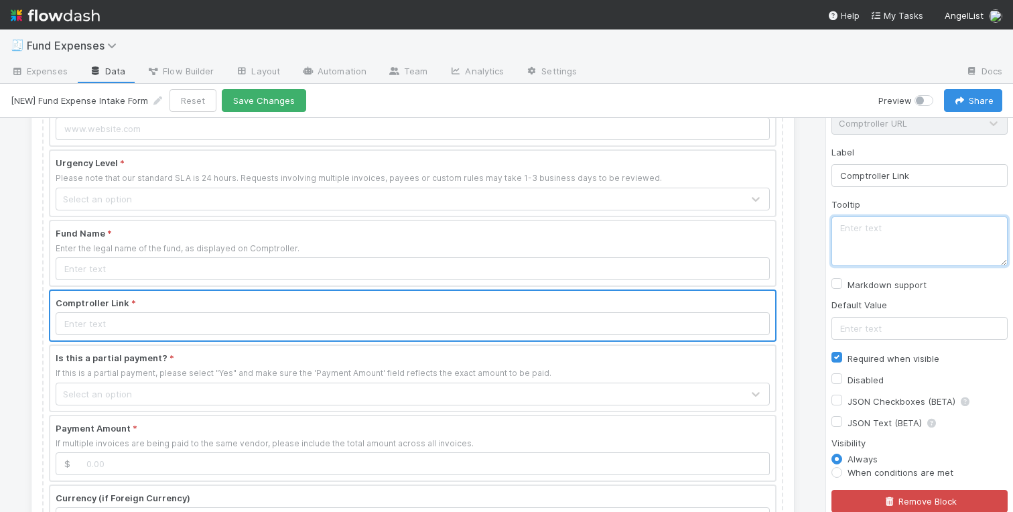
click at [877, 237] on textarea at bounding box center [920, 241] width 176 height 50
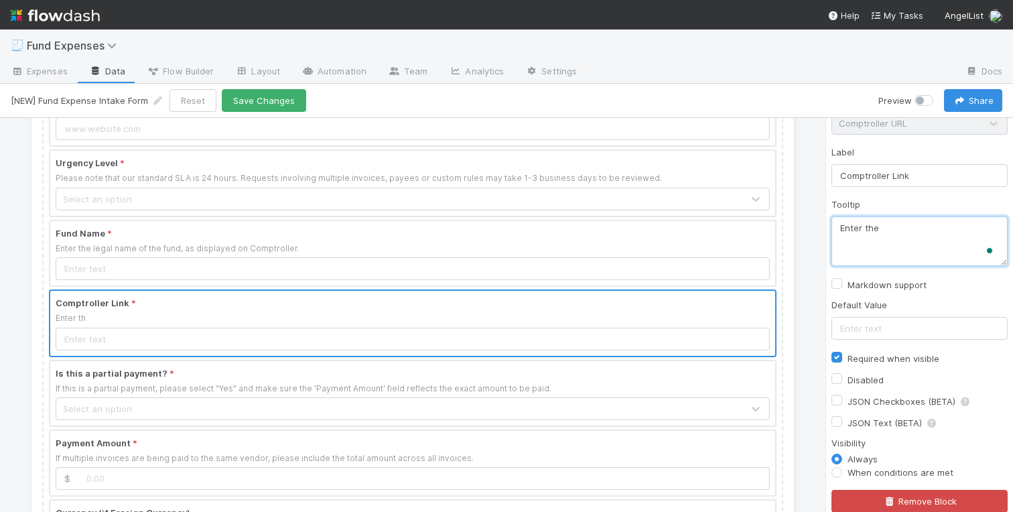
scroll to position [63, 0]
type textarea "Enter the Comptroller URL."
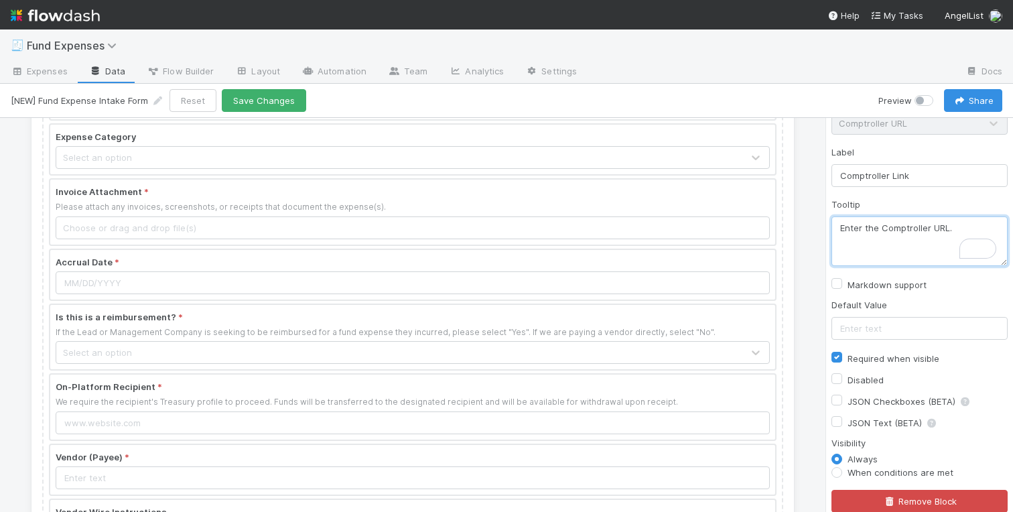
scroll to position [743, 0]
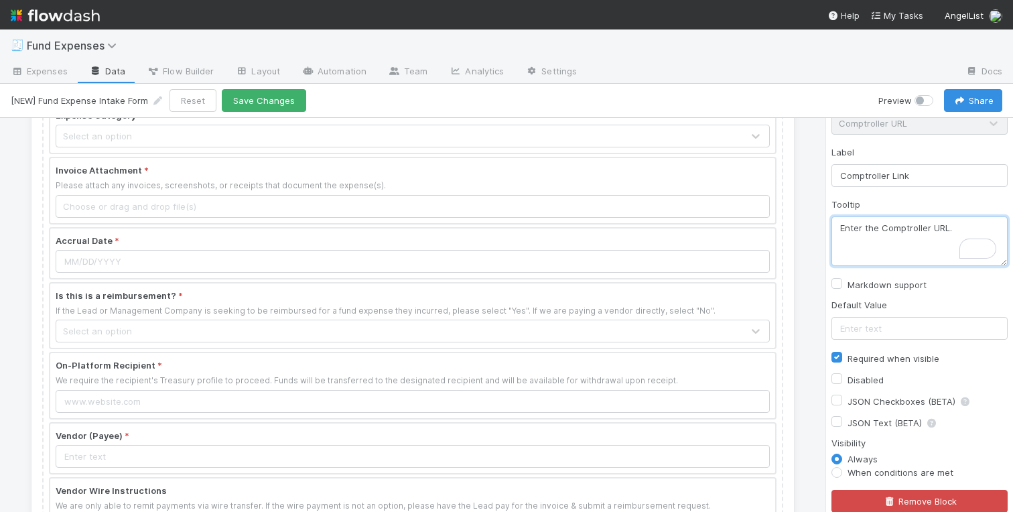
click at [535, 239] on div at bounding box center [412, 254] width 725 height 50
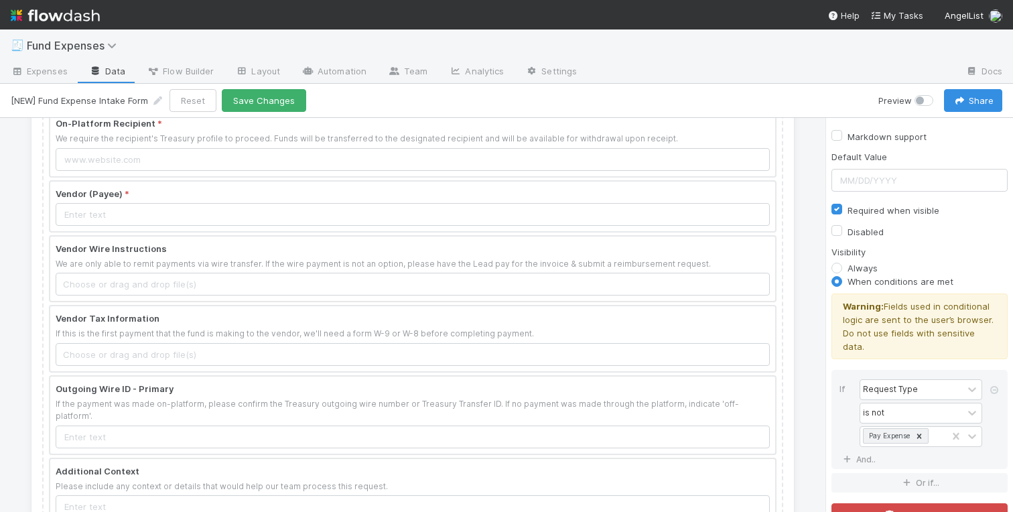
scroll to position [975, 0]
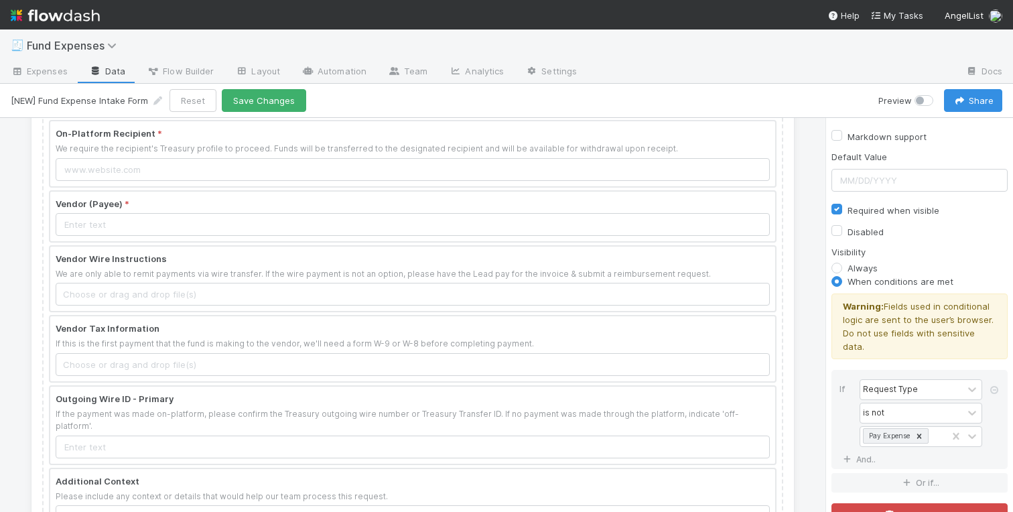
click at [580, 210] on div at bounding box center [412, 217] width 725 height 50
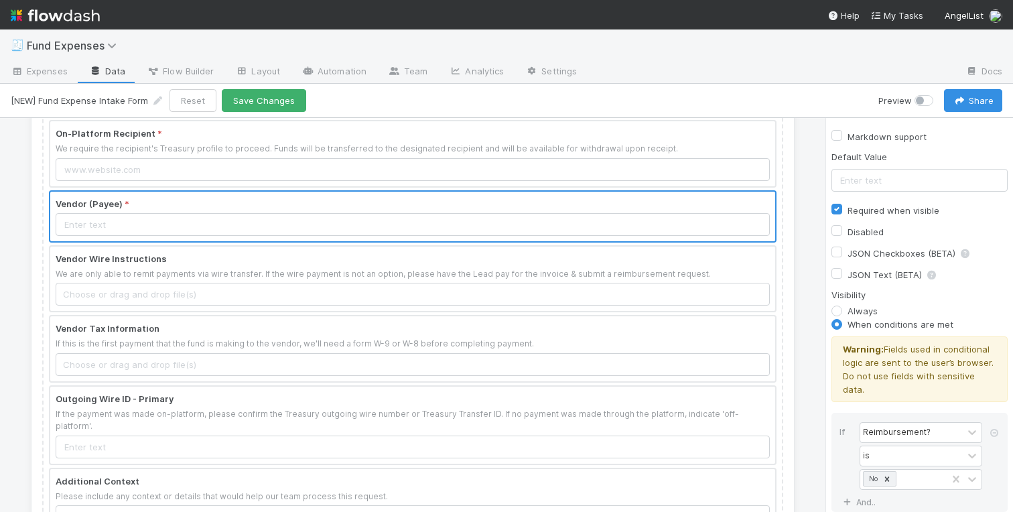
scroll to position [0, 0]
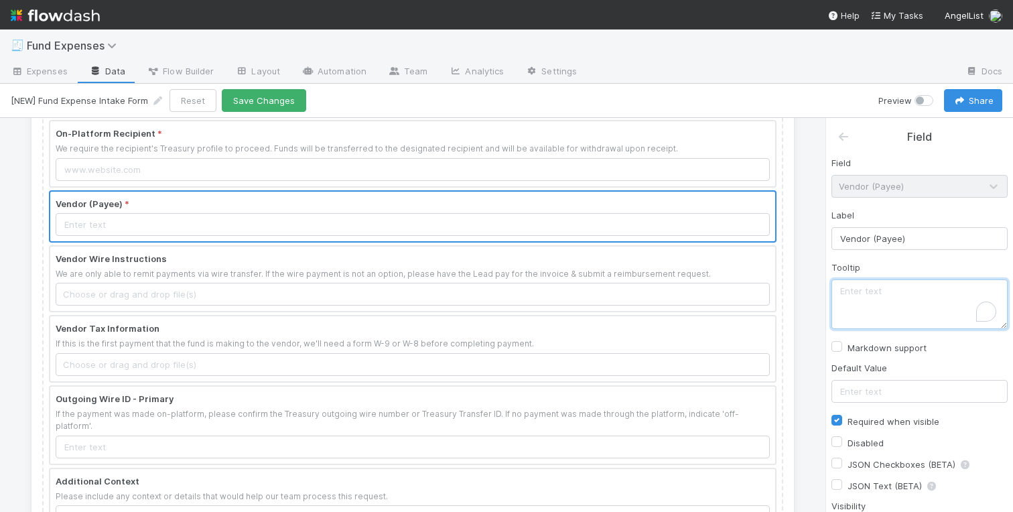
click at [855, 288] on textarea "To enrich screen reader interactions, please activate Accessibility in Grammarl…" at bounding box center [920, 304] width 176 height 50
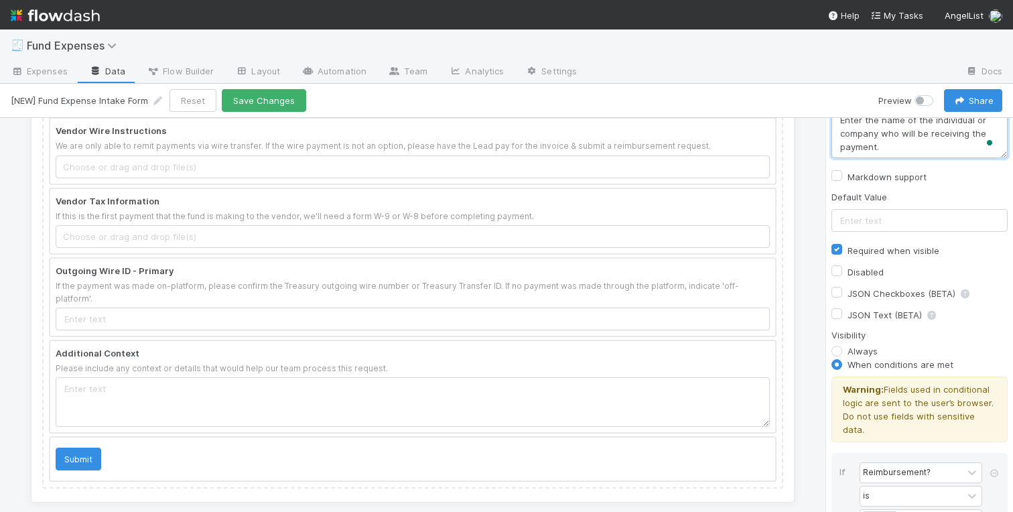
scroll to position [374, 0]
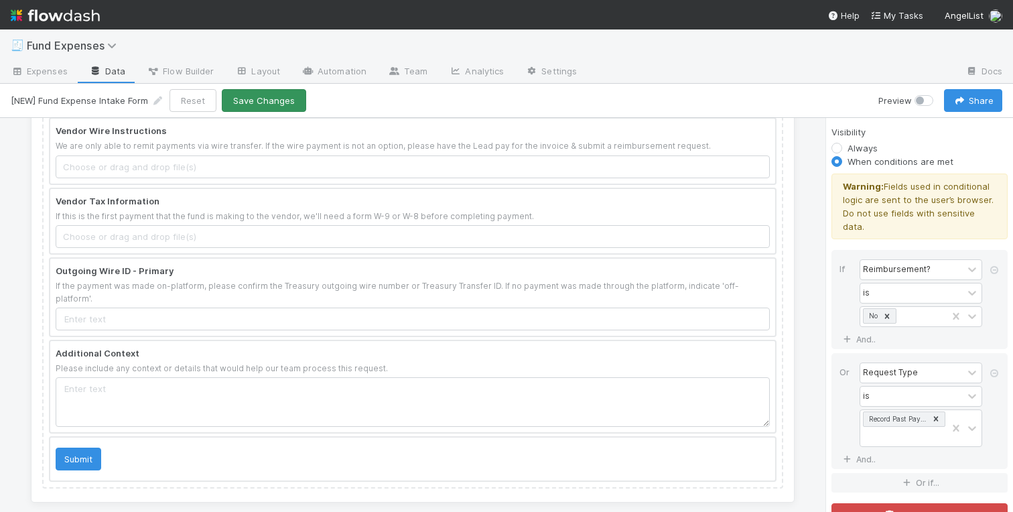
type textarea "Enter the name of the individual or company who will be receiving the payment."
click at [261, 103] on button "Save Changes" at bounding box center [264, 100] width 84 height 23
click at [23, 231] on div "Fund Expenses - New Request Please submit one form per fund and unique vendor. …" at bounding box center [413, 315] width 826 height 394
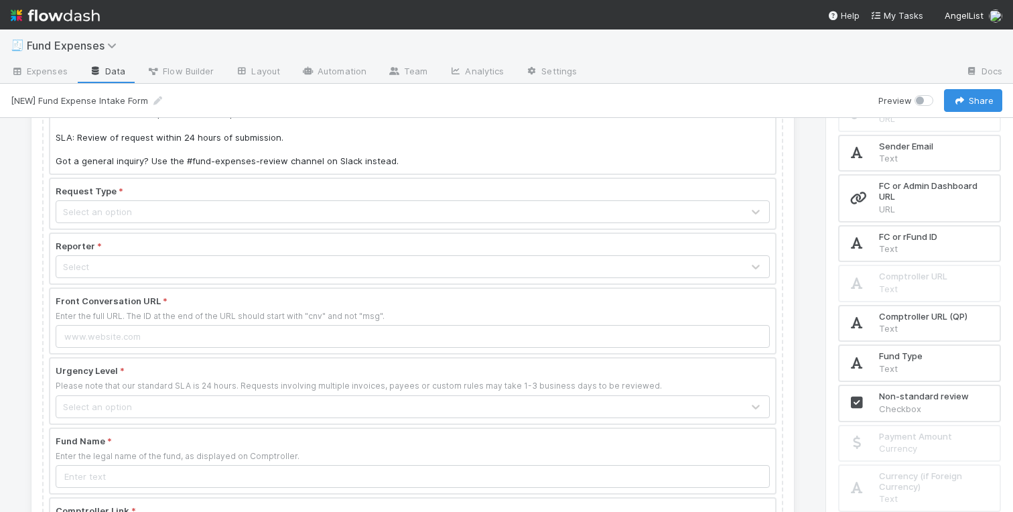
scroll to position [0, 0]
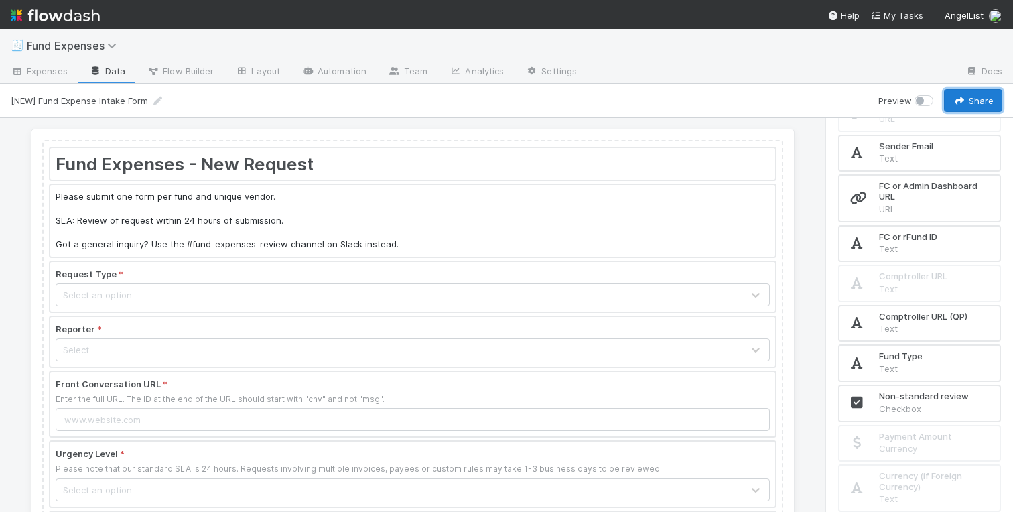
click at [980, 92] on button "Share" at bounding box center [973, 100] width 58 height 23
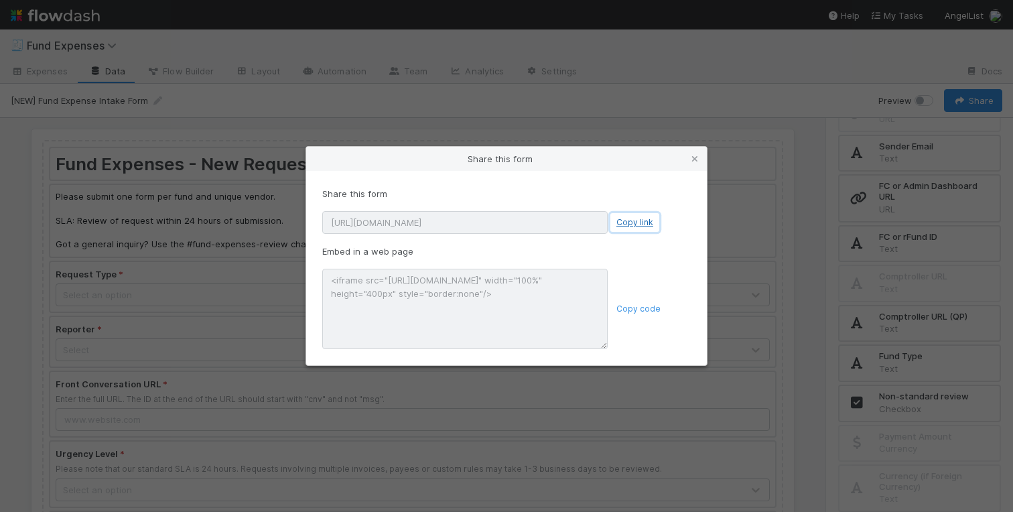
click at [633, 221] on button "Copy link" at bounding box center [635, 222] width 49 height 19
click at [779, 106] on div "Share this form Share this form https://forms.angellist.com/form/efRsPmGyjW0QBo…" at bounding box center [506, 256] width 1013 height 512
